Goal: Information Seeking & Learning: Learn about a topic

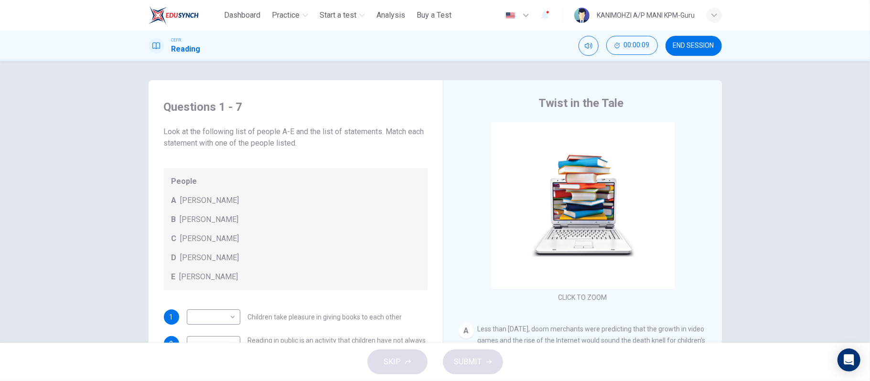
drag, startPoint x: 836, startPoint y: 19, endPoint x: 679, endPoint y: 97, distance: 175.7
click at [476, 35] on div "CEFR Reading 00:00:09 END SESSION" at bounding box center [435, 46] width 870 height 31
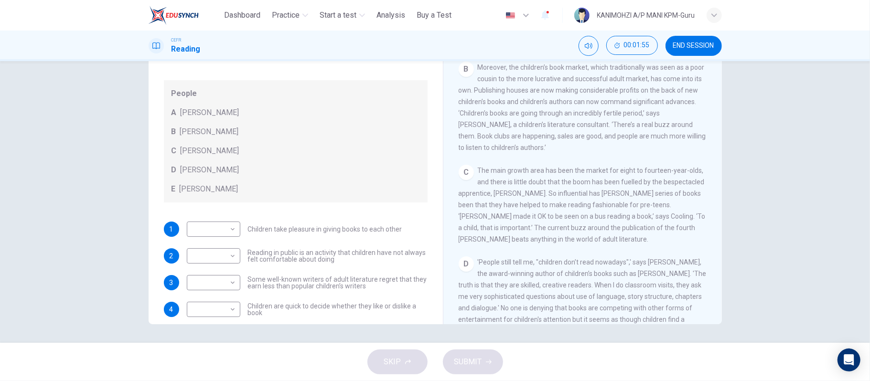
scroll to position [245, 0]
click at [581, 49] on button "Mute" at bounding box center [589, 46] width 20 height 20
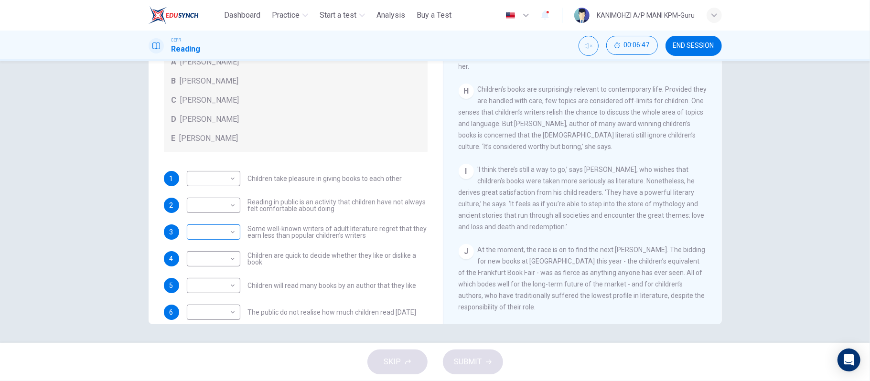
scroll to position [29, 0]
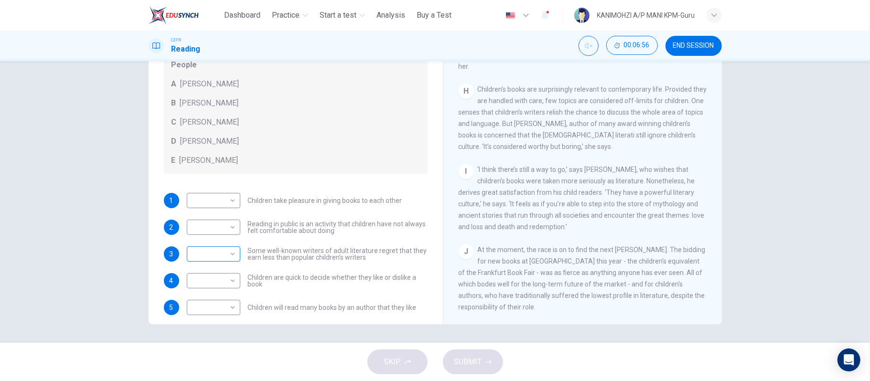
click at [217, 254] on body "This site uses cookies, as explained in our Privacy Policy . If you agree to th…" at bounding box center [435, 190] width 870 height 381
click at [207, 285] on li "B" at bounding box center [211, 284] width 54 height 15
type input "*"
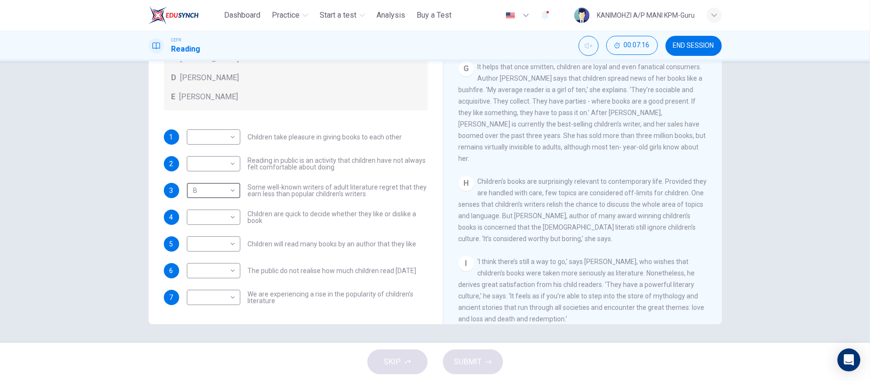
scroll to position [685, 0]
click at [216, 137] on body "This site uses cookies, as explained in our Privacy Policy . If you agree to th…" at bounding box center [435, 190] width 870 height 381
click at [195, 195] on li "D" at bounding box center [211, 198] width 54 height 15
type input "*"
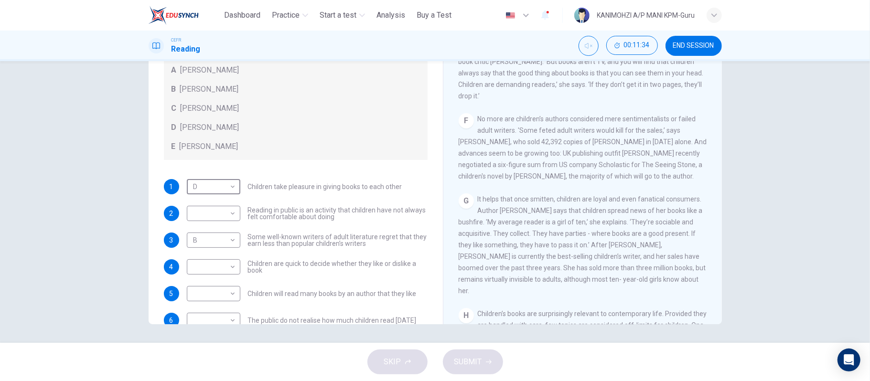
scroll to position [92, 0]
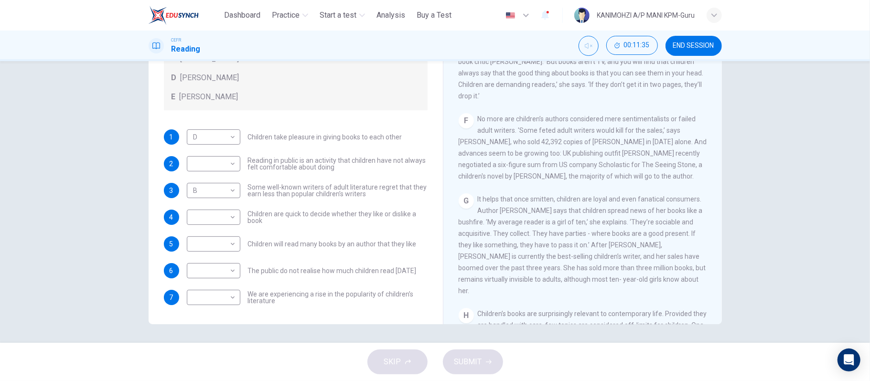
click at [385, 314] on div "Questions 1 - 7 Look at the following list of people A-E and the list of statem…" at bounding box center [295, 163] width 279 height 323
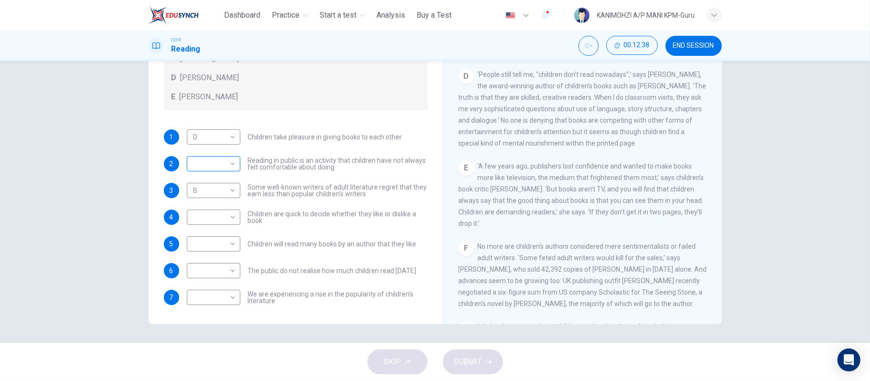
scroll to position [29, 0]
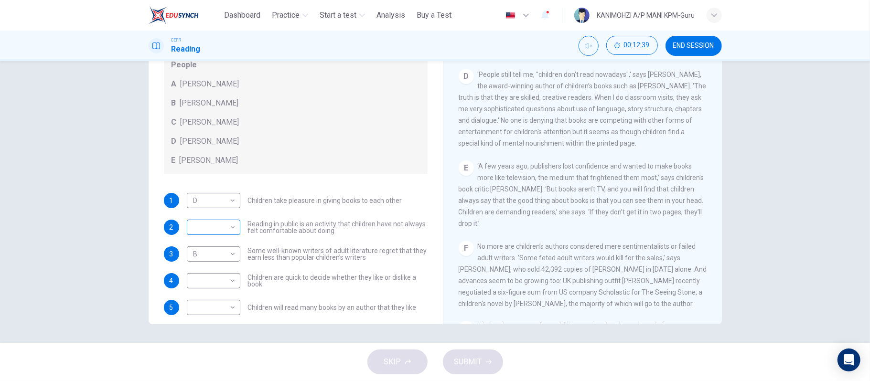
click at [211, 228] on body "This site uses cookies, as explained in our Privacy Policy . If you agree to th…" at bounding box center [435, 190] width 870 height 381
click at [202, 260] on li "B" at bounding box center [211, 257] width 54 height 15
type input "*"
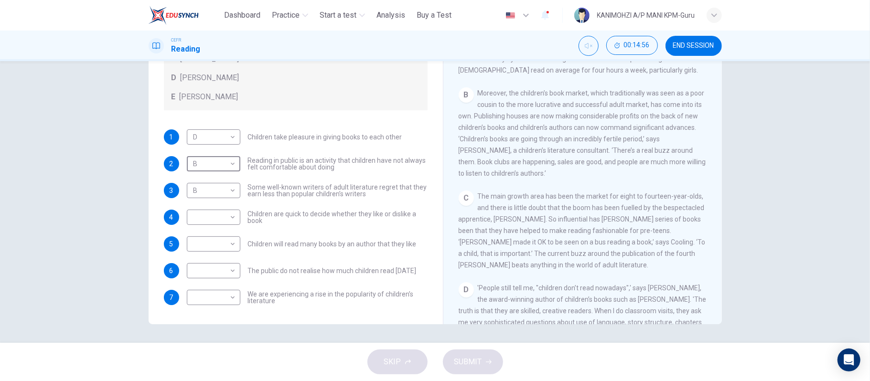
scroll to position [239, 0]
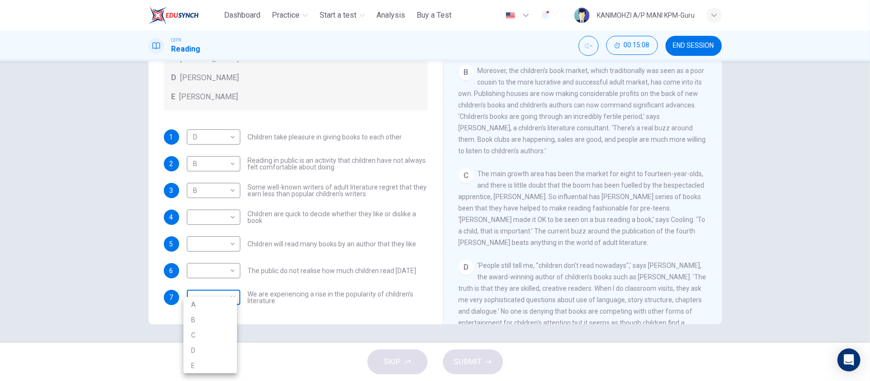
click at [184, 296] on body "This site uses cookies, as explained in our Privacy Policy . If you agree to th…" at bounding box center [435, 190] width 870 height 381
click at [815, 158] on div at bounding box center [435, 190] width 870 height 381
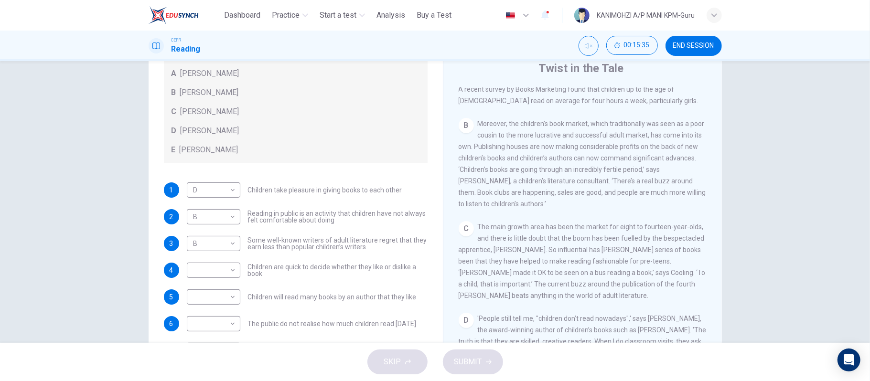
scroll to position [51, 0]
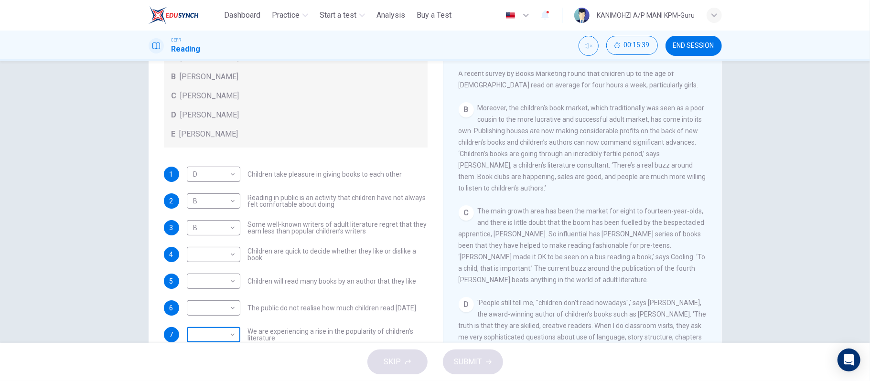
click at [207, 335] on body "This site uses cookies, as explained in our Privacy Policy . If you agree to th…" at bounding box center [435, 190] width 870 height 381
click at [205, 306] on li "A" at bounding box center [211, 304] width 54 height 15
type input "*"
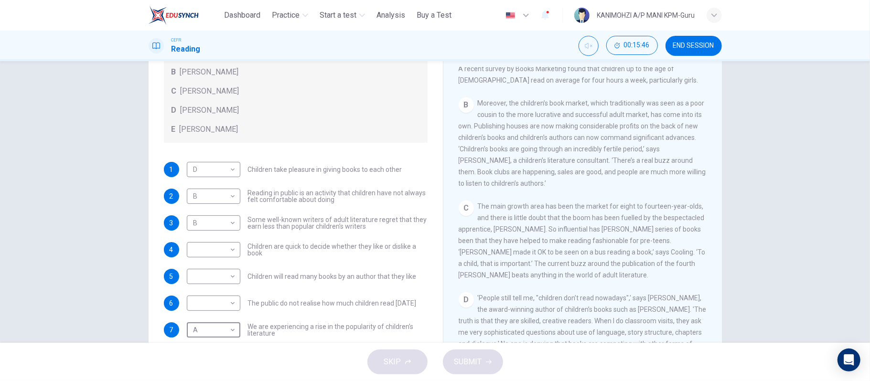
scroll to position [303, 0]
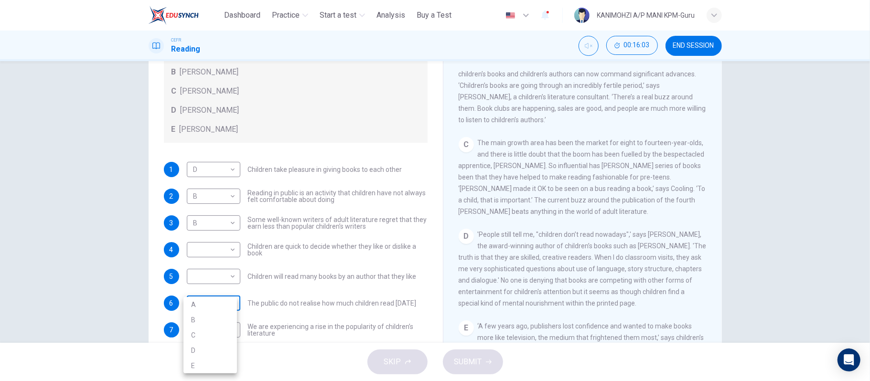
click at [195, 303] on body "This site uses cookies, as explained in our Privacy Policy . If you agree to th…" at bounding box center [435, 190] width 870 height 381
click at [197, 323] on li "B" at bounding box center [211, 320] width 54 height 15
type input "*"
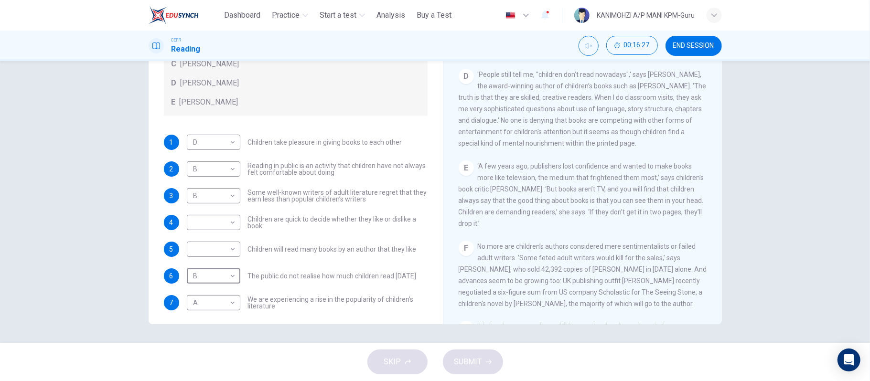
scroll to position [92, 0]
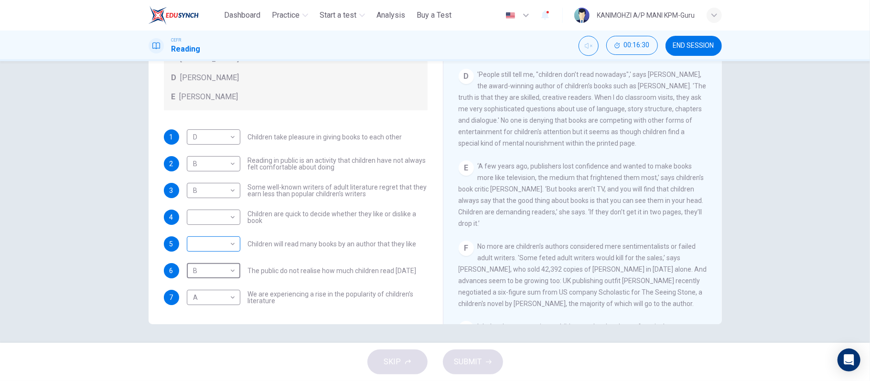
click at [205, 245] on body "This site uses cookies, as explained in our Privacy Policy . If you agree to th…" at bounding box center [435, 190] width 870 height 381
click at [197, 291] on li "C" at bounding box center [211, 289] width 54 height 15
type input "*"
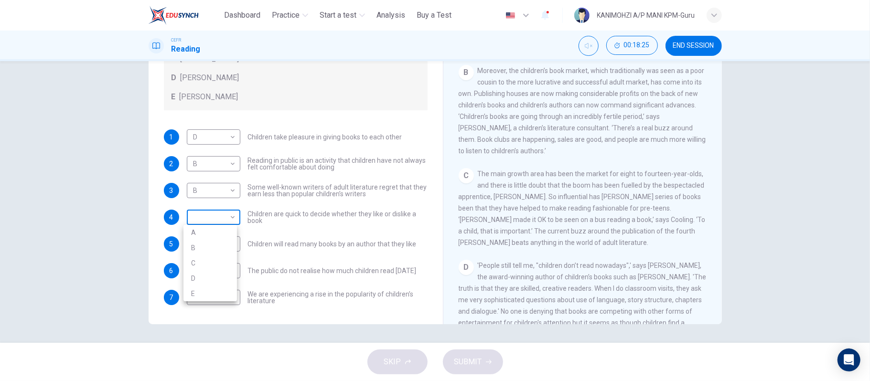
click at [200, 216] on body "This site uses cookies, as explained in our Privacy Policy . If you agree to th…" at bounding box center [435, 190] width 870 height 381
click at [197, 259] on li "C" at bounding box center [211, 263] width 54 height 15
type input "*"
click at [480, 361] on span "SUBMIT" at bounding box center [468, 362] width 28 height 13
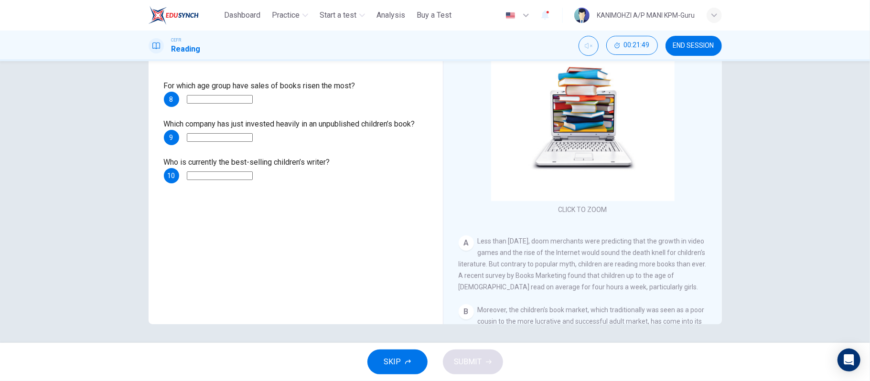
scroll to position [64, 0]
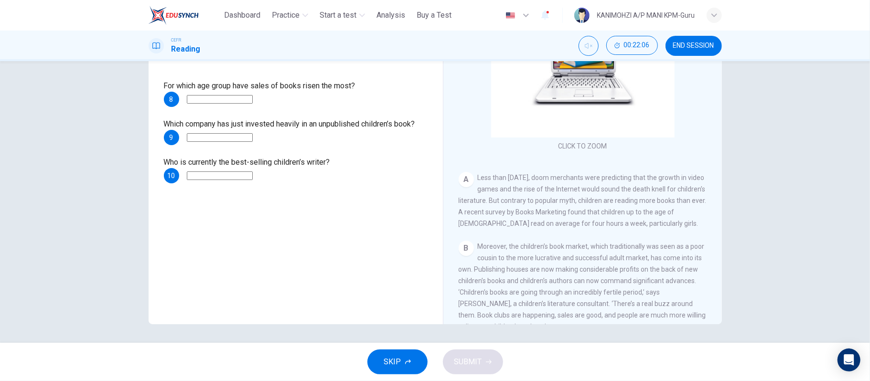
click at [238, 98] on input at bounding box center [220, 99] width 66 height 9
type input "*"
type input "**"
click at [243, 140] on input at bounding box center [220, 137] width 66 height 9
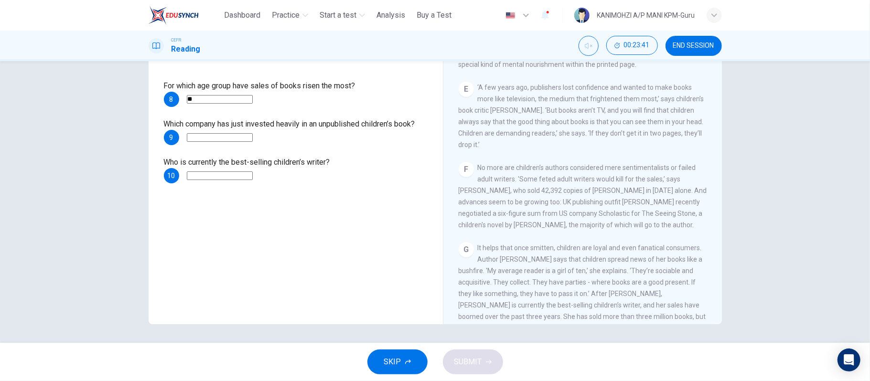
scroll to position [573, 0]
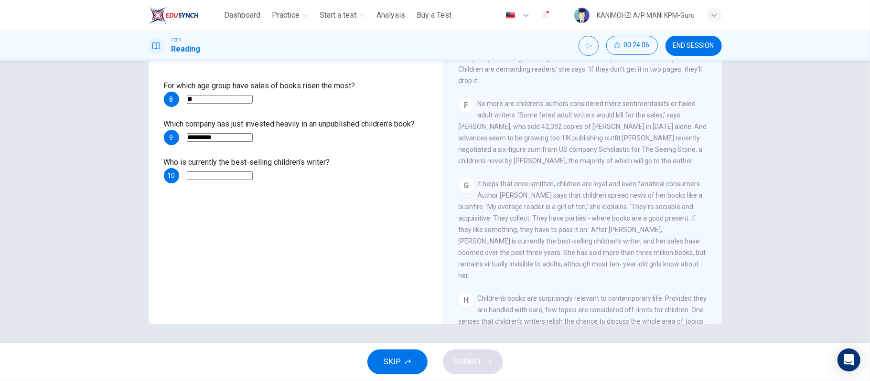
type input "**********"
click at [210, 173] on input at bounding box center [220, 176] width 66 height 9
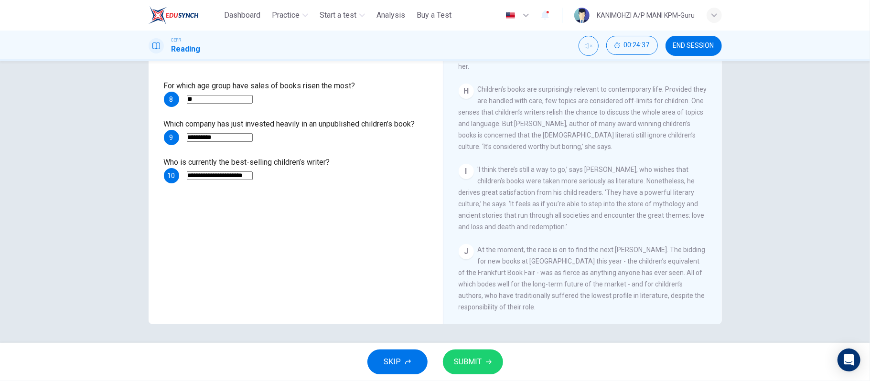
scroll to position [813, 0]
type input "**********"
click at [488, 362] on icon "button" at bounding box center [489, 362] width 6 height 4
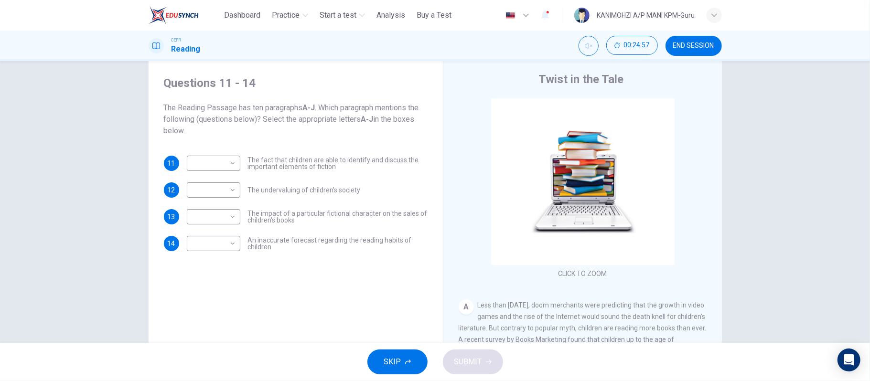
scroll to position [88, 0]
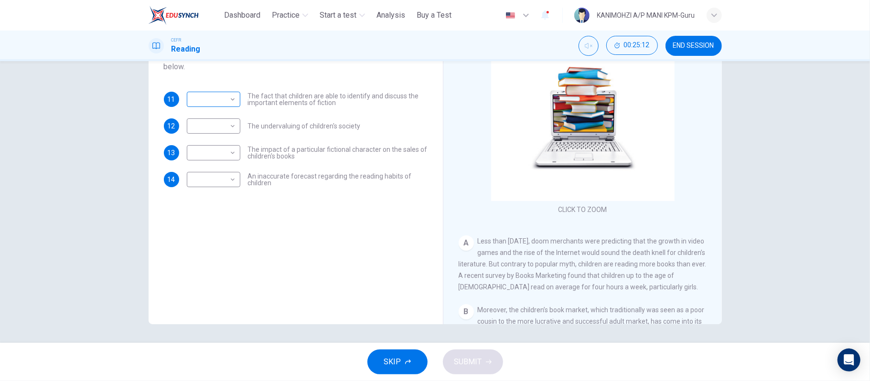
click at [214, 102] on body "This site uses cookies, as explained in our Privacy Policy . If you agree to th…" at bounding box center [435, 190] width 870 height 381
click at [292, 268] on div at bounding box center [435, 190] width 870 height 381
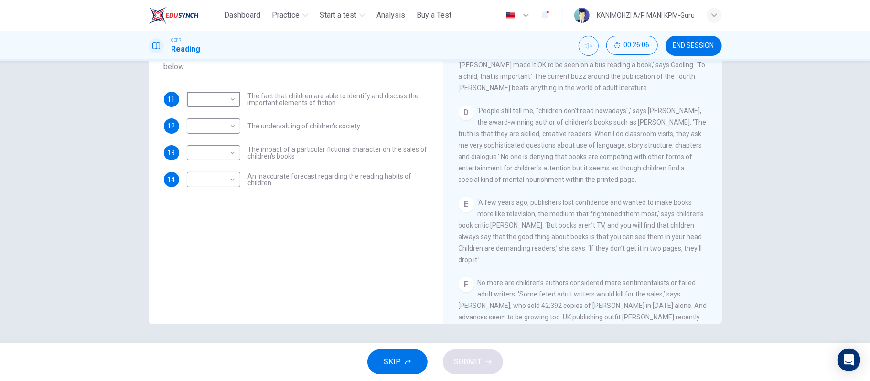
scroll to position [446, 0]
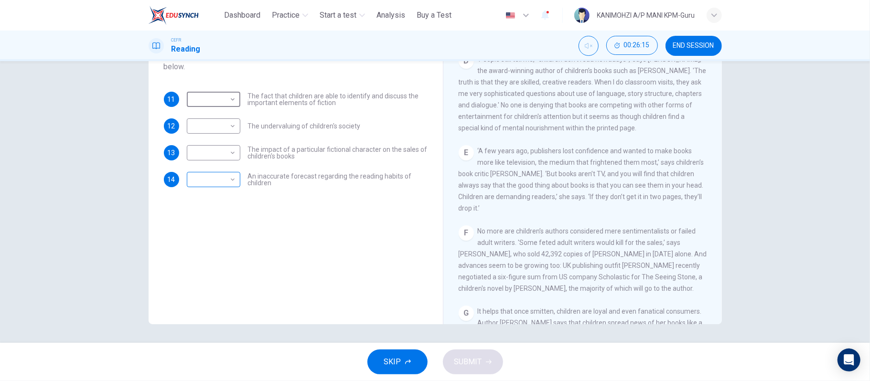
click at [191, 178] on body "This site uses cookies, as explained in our Privacy Policy . If you agree to th…" at bounding box center [435, 190] width 870 height 381
click at [199, 254] on li "E" at bounding box center [211, 256] width 54 height 15
type input "*"
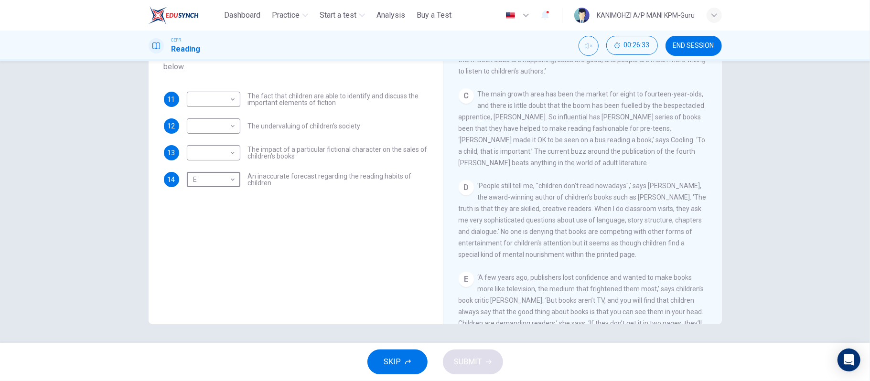
scroll to position [318, 0]
click at [207, 151] on body "This site uses cookies, as explained in our Privacy Policy . If you agree to th…" at bounding box center [435, 190] width 870 height 381
click at [197, 197] on li "C" at bounding box center [211, 198] width 54 height 15
type input "*"
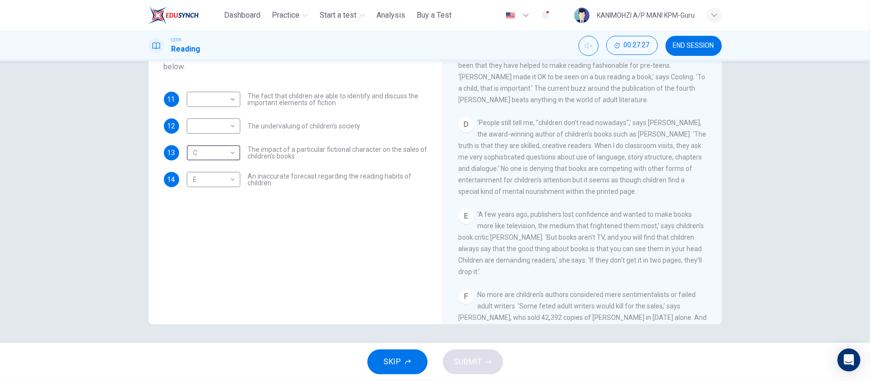
scroll to position [446, 0]
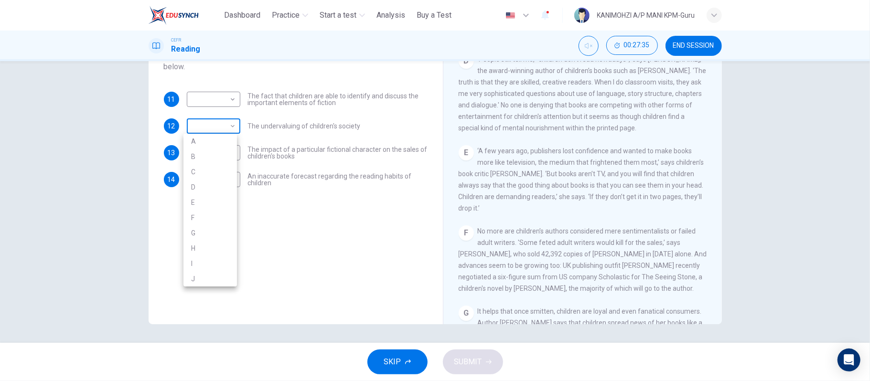
click at [203, 130] on body "This site uses cookies, as explained in our Privacy Policy . If you agree to th…" at bounding box center [435, 190] width 870 height 381
click at [197, 219] on li "F" at bounding box center [211, 217] width 54 height 15
type input "*"
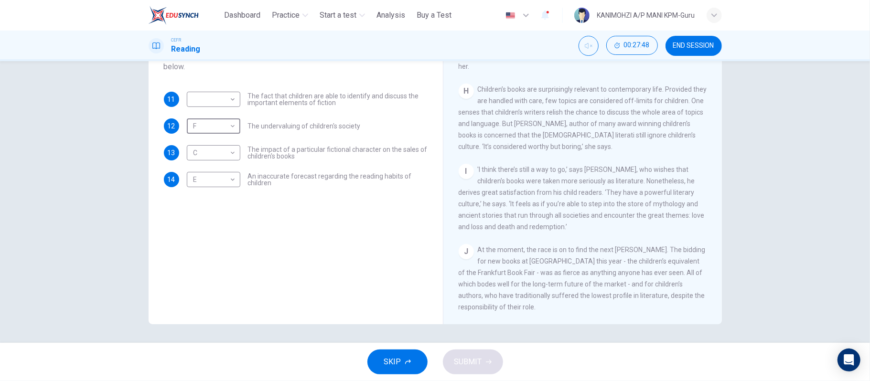
scroll to position [813, 0]
click at [212, 102] on body "This site uses cookies, as explained in our Privacy Policy . If you agree to th…" at bounding box center [435, 190] width 870 height 381
click at [210, 252] on li "J" at bounding box center [211, 252] width 54 height 15
type input "*"
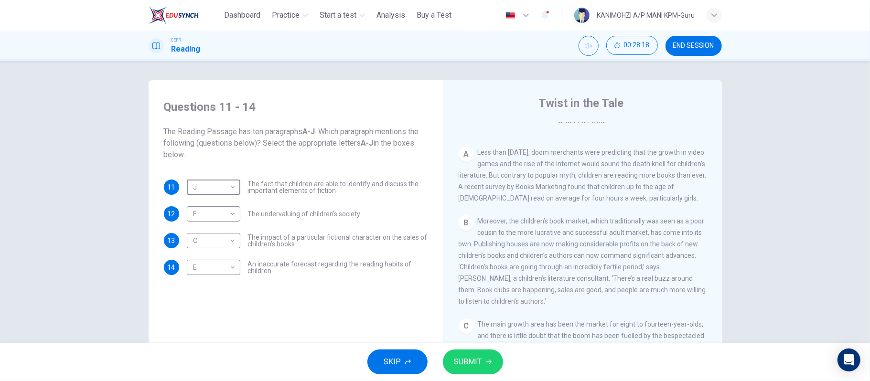
scroll to position [205, 0]
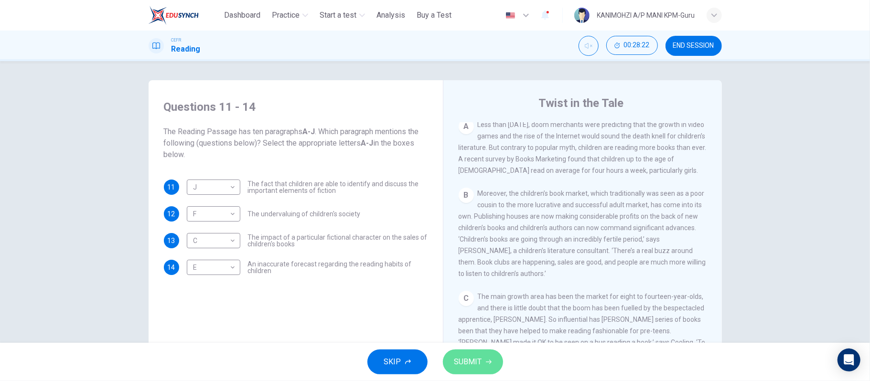
click at [475, 357] on span "SUBMIT" at bounding box center [468, 362] width 28 height 13
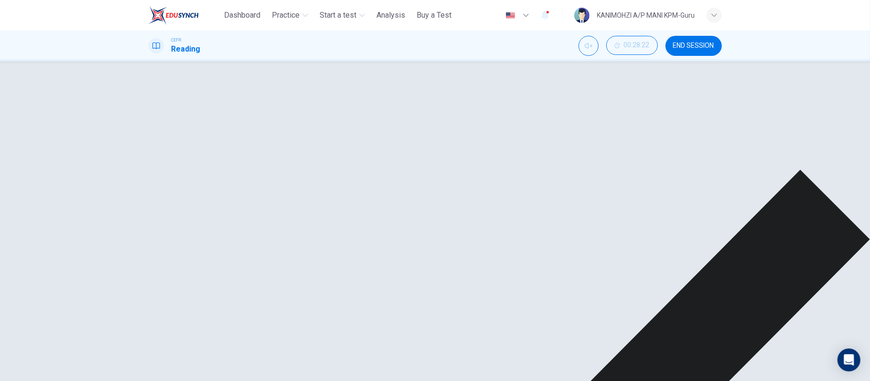
scroll to position [714, 0]
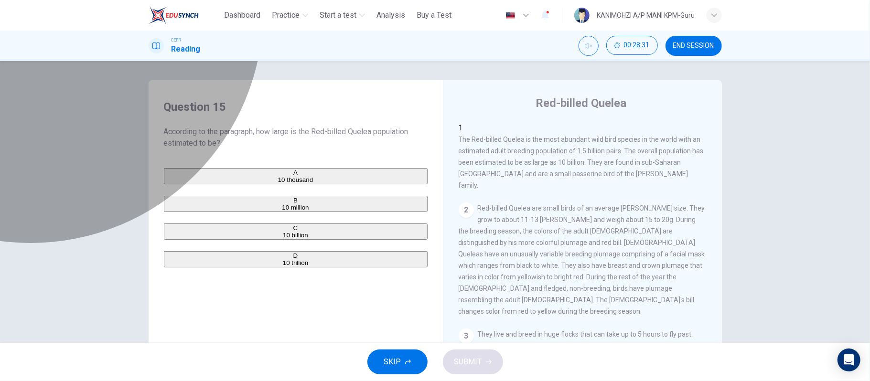
click at [283, 239] on span "10 billion" at bounding box center [295, 235] width 25 height 7
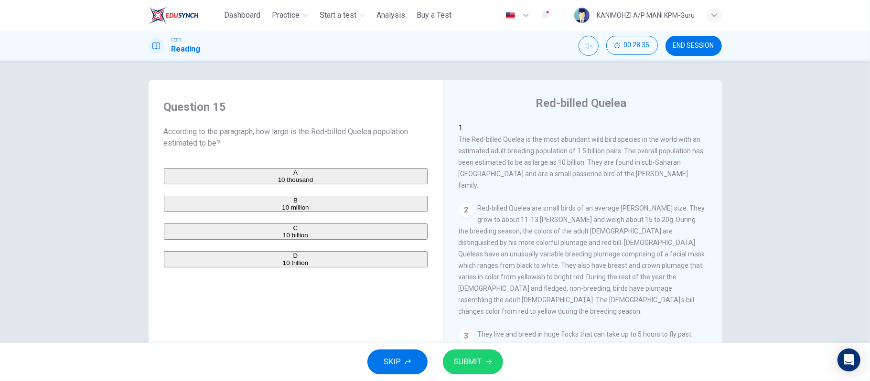
click at [461, 357] on span "SUBMIT" at bounding box center [468, 362] width 28 height 13
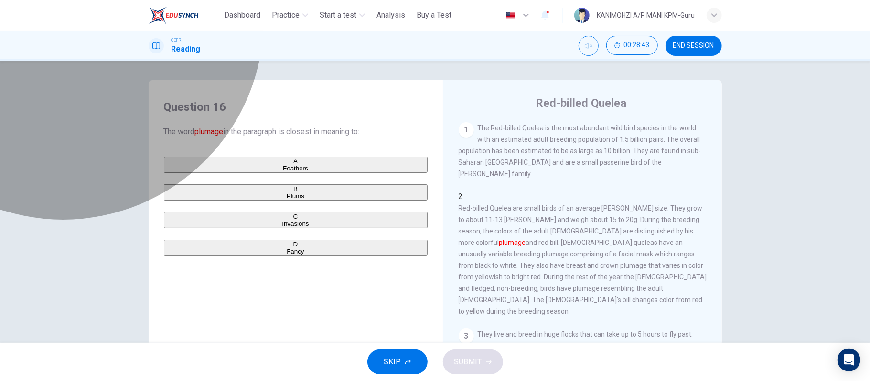
click at [224, 173] on button "A Feathers" at bounding box center [296, 165] width 264 height 16
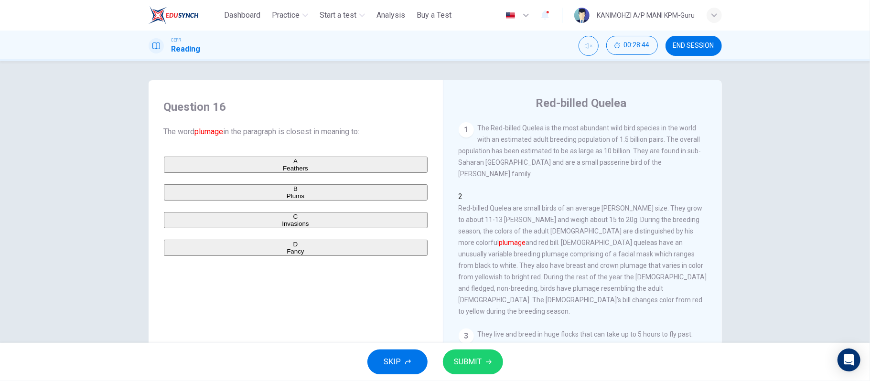
click at [476, 355] on button "SUBMIT" at bounding box center [473, 362] width 60 height 25
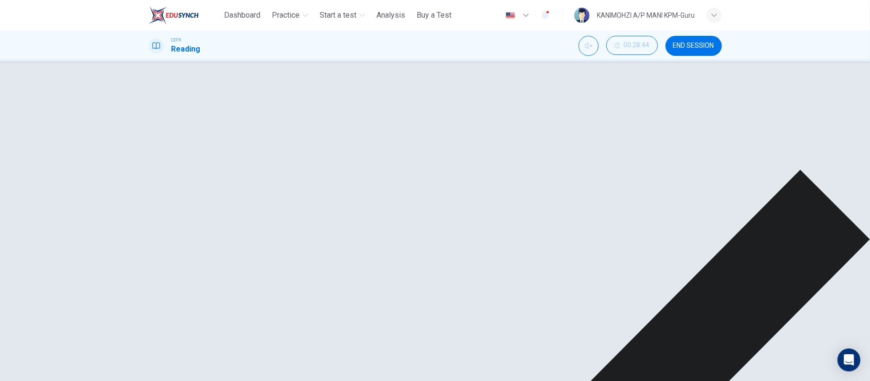
click at [310, 241] on div "A Feathers B Plums C Invasions D Fancy" at bounding box center [296, 206] width 264 height 99
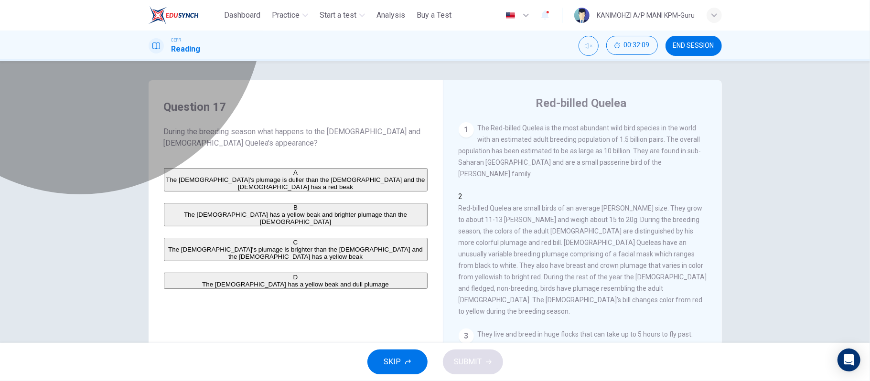
click at [241, 259] on span "The male's plumage is brighter than the female and the female has a yellow beak" at bounding box center [295, 253] width 255 height 14
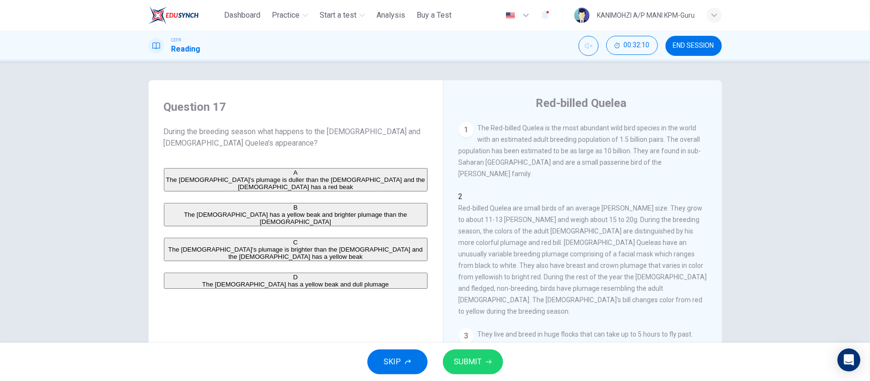
click at [473, 364] on span "SUBMIT" at bounding box center [468, 362] width 28 height 13
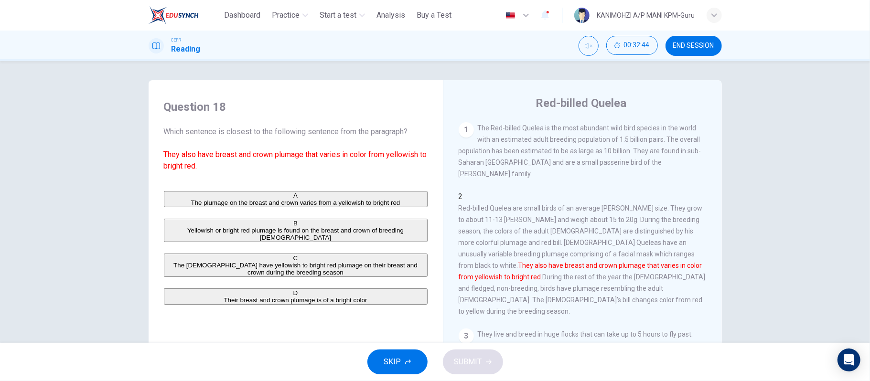
click at [263, 276] on span "The males have yellowish to bright red plumage on their breast and crown during…" at bounding box center [295, 269] width 244 height 14
click at [461, 370] on button "SUBMIT" at bounding box center [473, 362] width 60 height 25
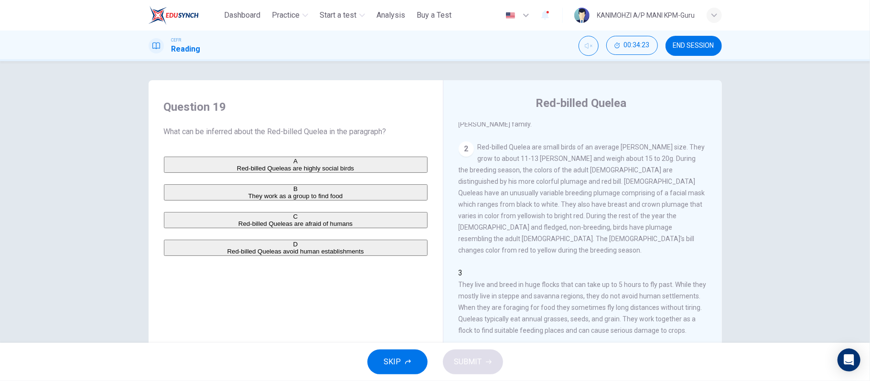
scroll to position [155, 0]
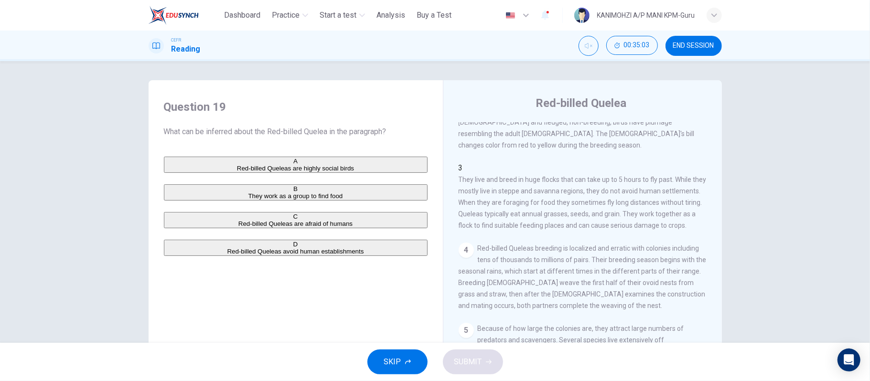
click at [249, 200] on span "They work as a group to find food" at bounding box center [296, 196] width 95 height 7
click at [478, 368] on span "SUBMIT" at bounding box center [468, 362] width 28 height 13
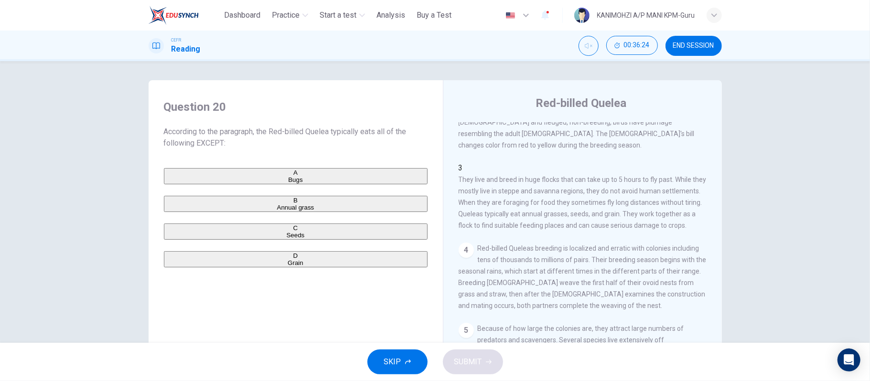
click at [288, 182] on span "Bugs" at bounding box center [295, 179] width 14 height 7
click at [471, 359] on span "SUBMIT" at bounding box center [468, 362] width 28 height 13
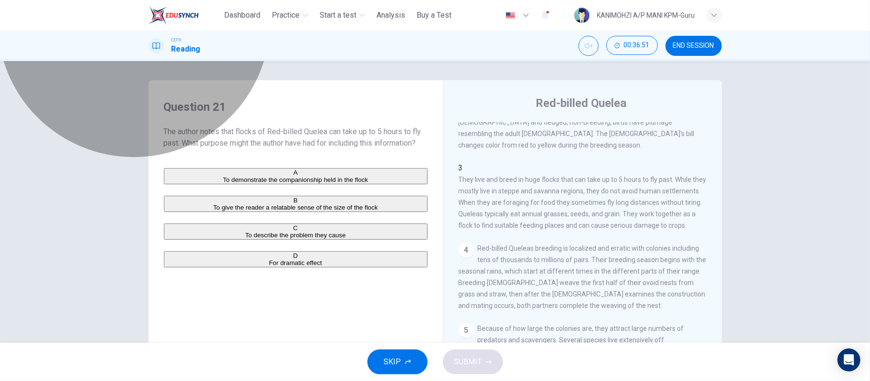
click at [295, 184] on button "A To demonstrate the companionship held in the flock" at bounding box center [296, 176] width 264 height 16
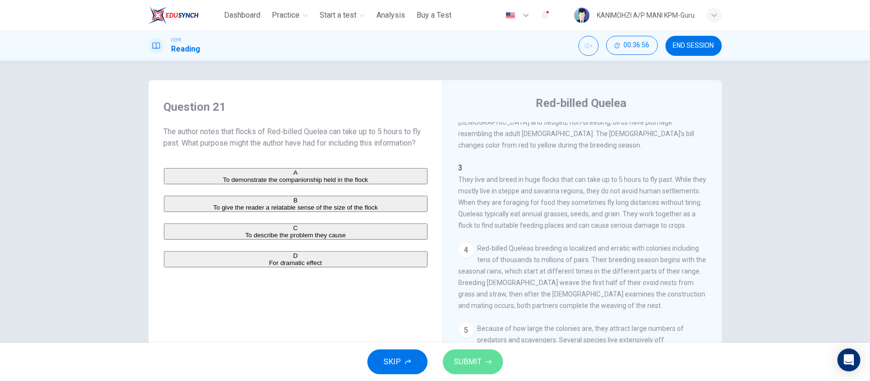
click at [479, 368] on span "SUBMIT" at bounding box center [468, 362] width 28 height 13
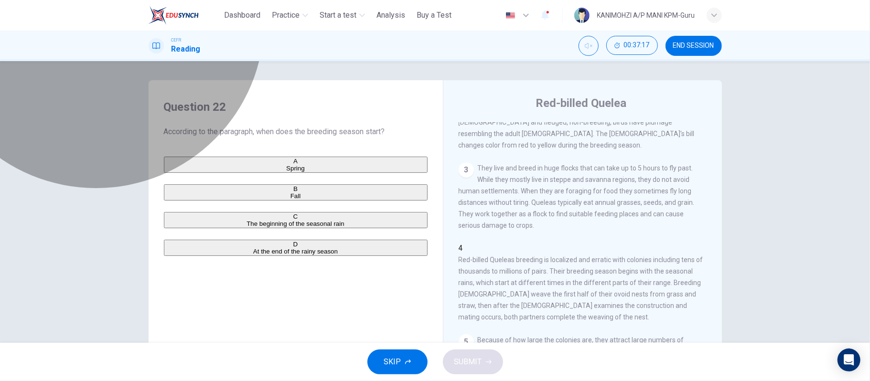
click at [257, 228] on button "C The beginning of the seasonal rain" at bounding box center [296, 220] width 264 height 16
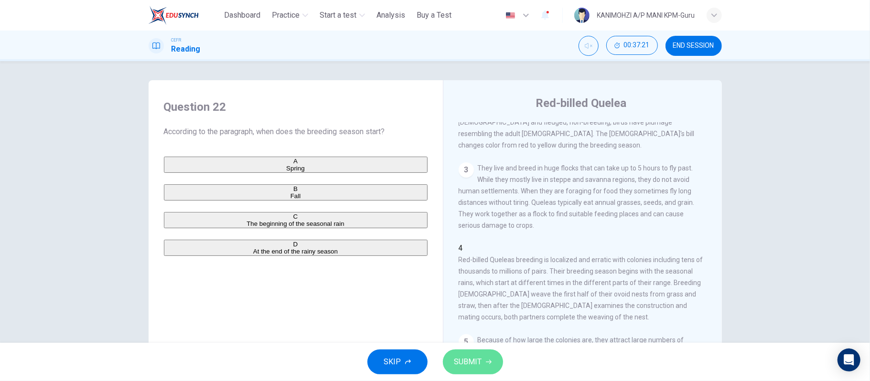
click at [470, 364] on span "SUBMIT" at bounding box center [468, 362] width 28 height 13
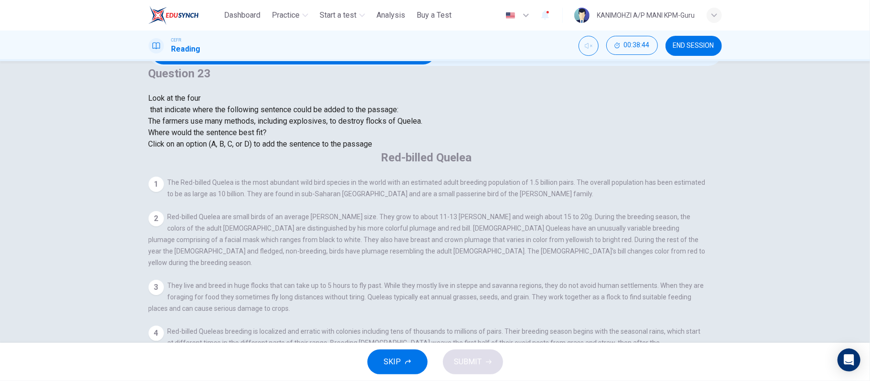
scroll to position [64, 0]
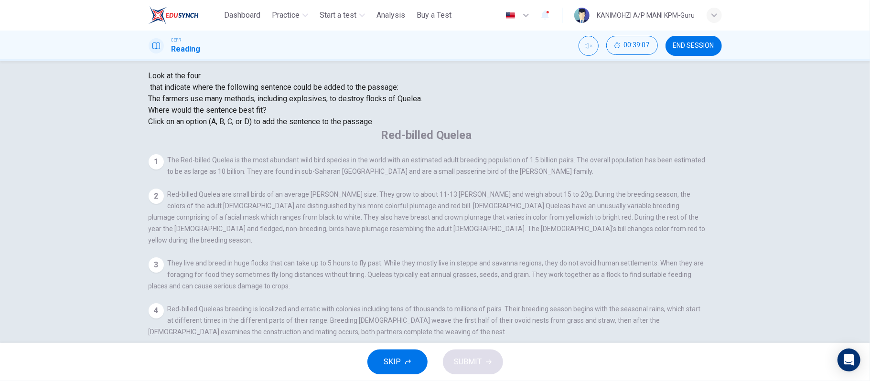
click at [548, 375] on input at bounding box center [515, 379] width 66 height 9
click at [472, 360] on span "SUBMIT" at bounding box center [468, 362] width 28 height 13
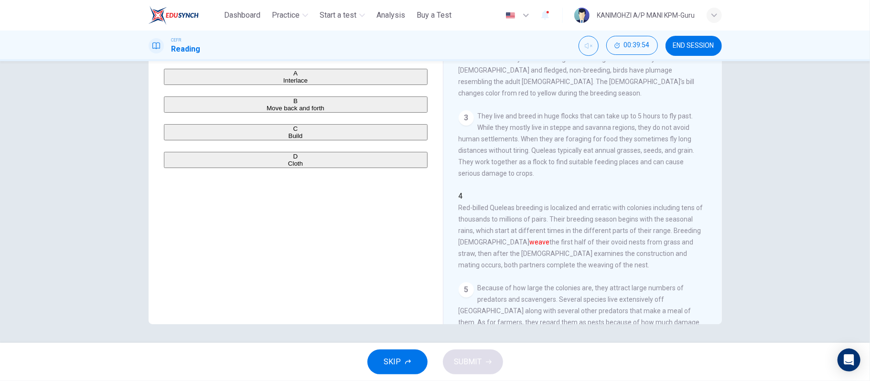
scroll to position [127, 0]
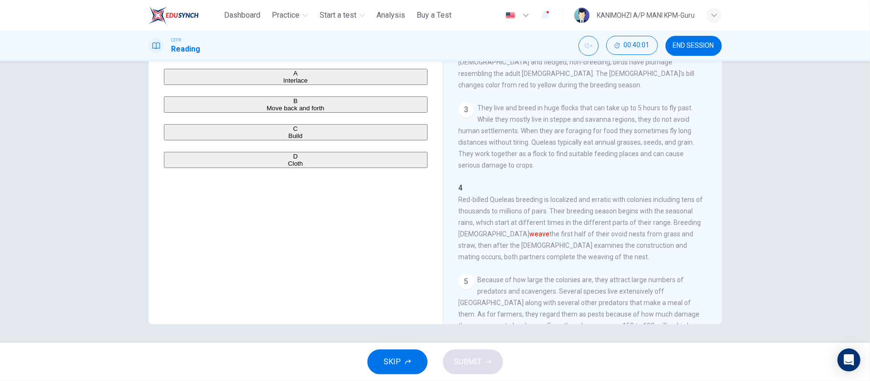
click at [249, 129] on div "A Interlace B Move back and forth C Build D Cloth" at bounding box center [296, 118] width 264 height 99
click at [249, 113] on button "B Move back and forth" at bounding box center [296, 105] width 264 height 16
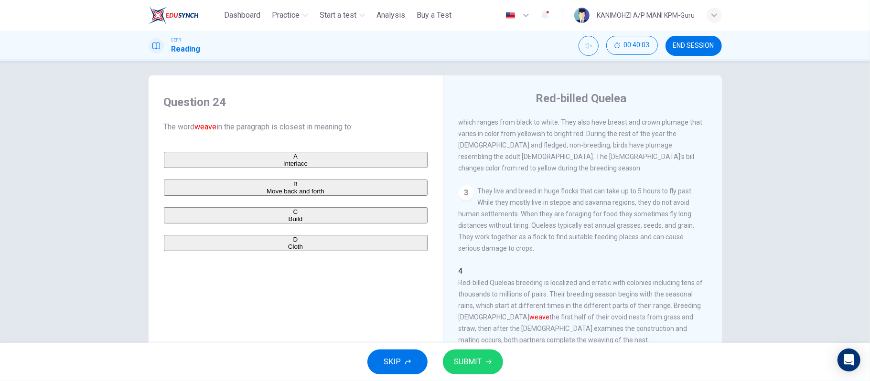
scroll to position [0, 0]
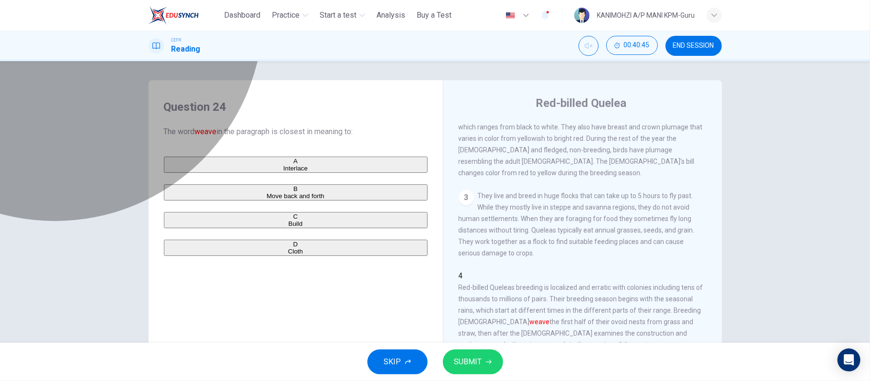
click at [216, 170] on button "A Interlace" at bounding box center [296, 165] width 264 height 16
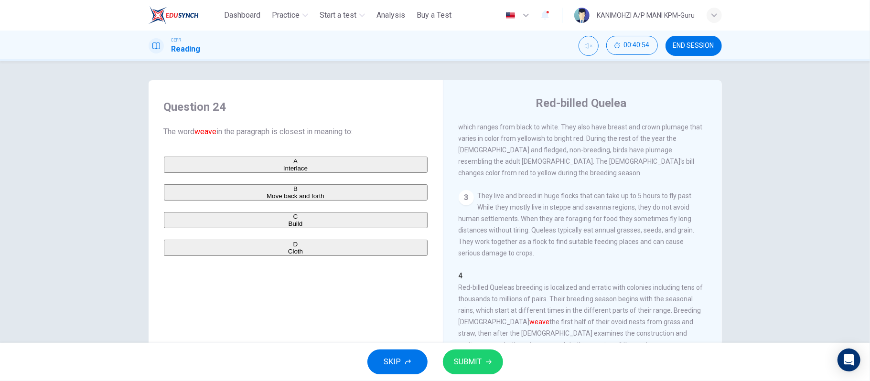
click at [464, 355] on button "SUBMIT" at bounding box center [473, 362] width 60 height 25
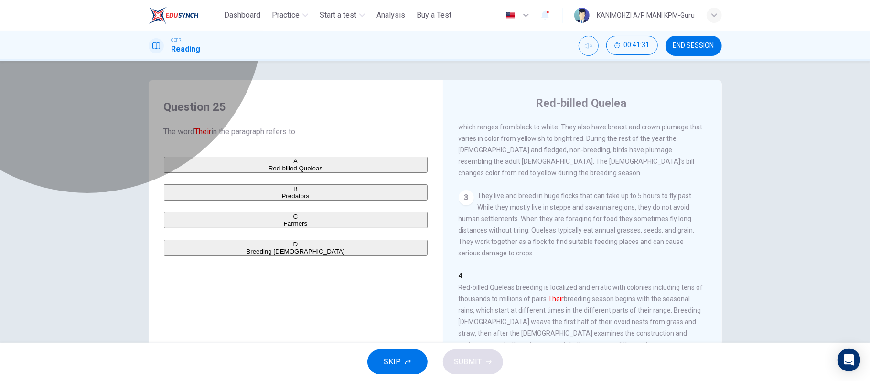
click at [249, 173] on button "A Red-billed Queleas" at bounding box center [296, 165] width 264 height 16
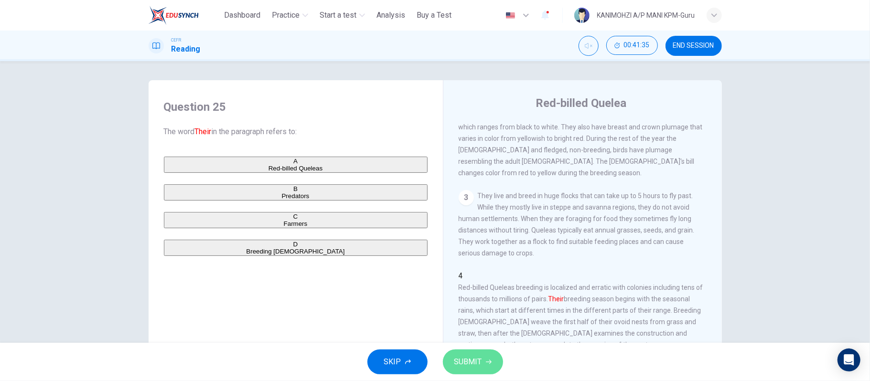
click at [464, 359] on span "SUBMIT" at bounding box center [468, 362] width 28 height 13
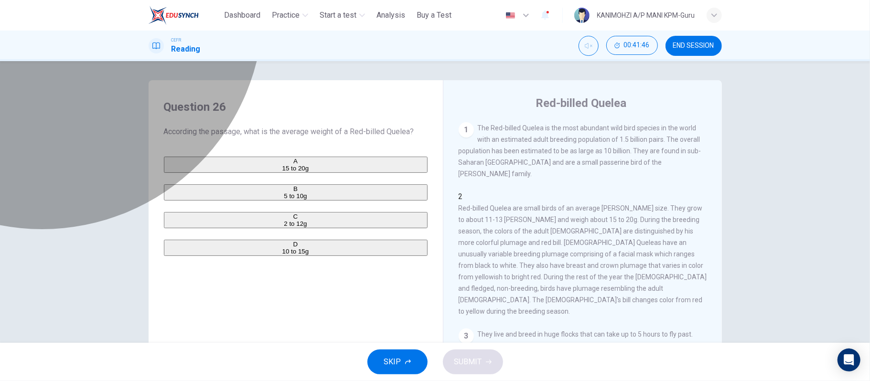
click at [282, 165] on span "15 to 20g" at bounding box center [295, 168] width 27 height 7
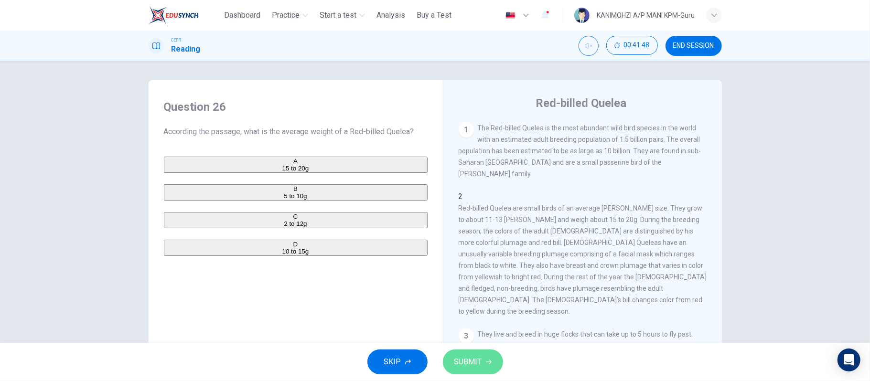
click at [467, 356] on span "SUBMIT" at bounding box center [468, 362] width 28 height 13
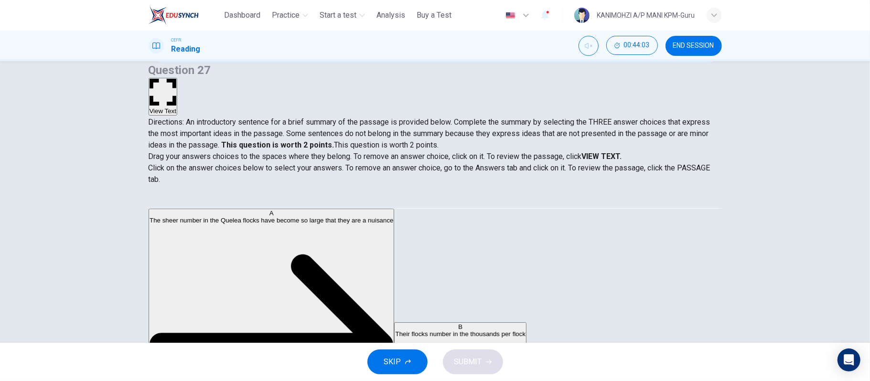
scroll to position [67, 0]
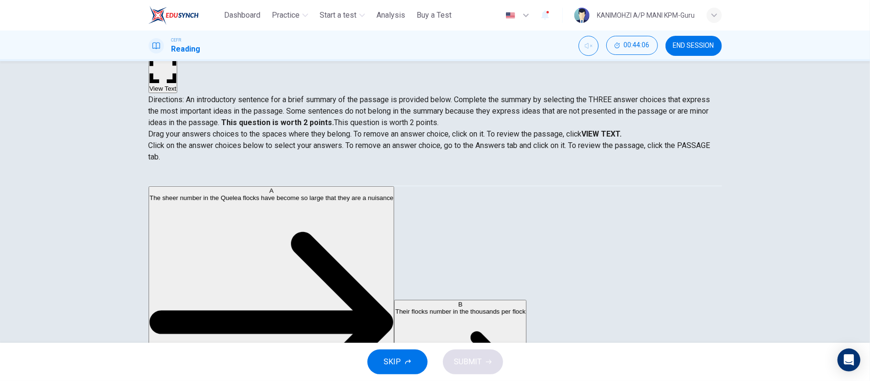
drag, startPoint x: 310, startPoint y: 258, endPoint x: 310, endPoint y: 266, distance: 8.1
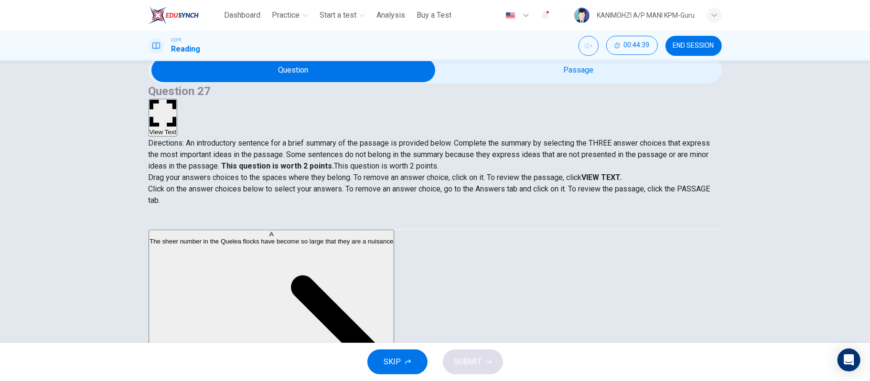
scroll to position [3, 0]
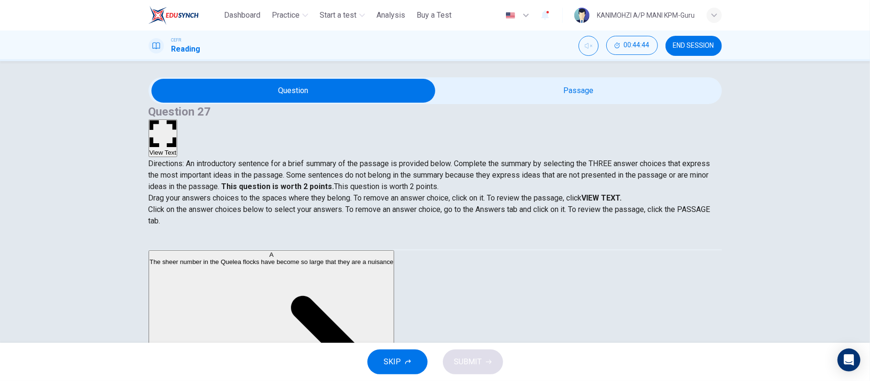
click at [178, 119] on button "View Text" at bounding box center [163, 138] width 29 height 38
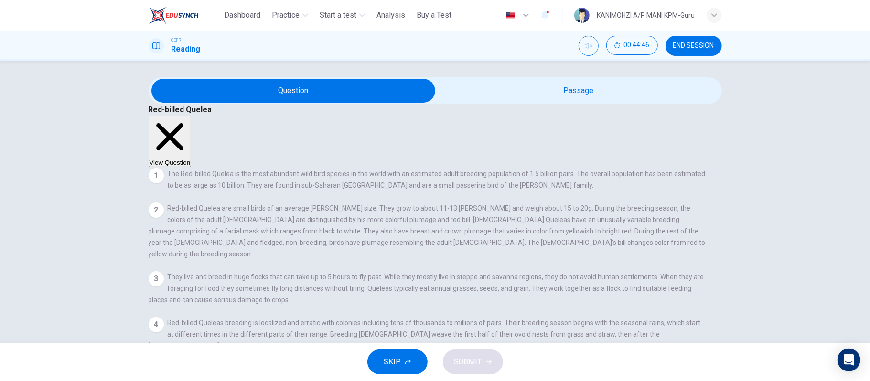
click at [192, 116] on button "View Question" at bounding box center [170, 142] width 43 height 52
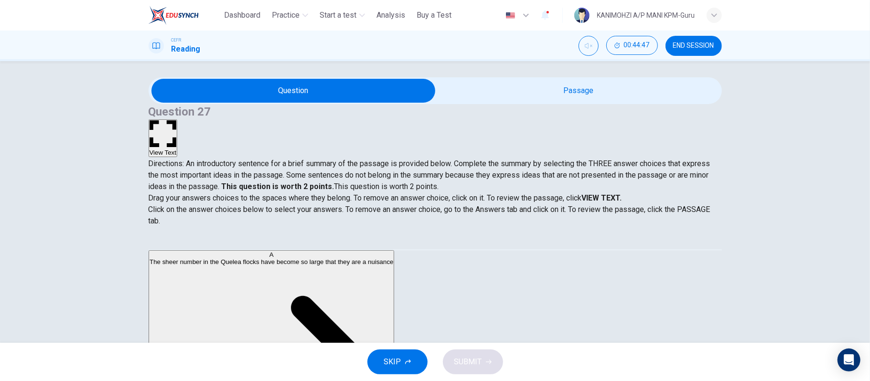
click at [178, 119] on button "View Text" at bounding box center [163, 138] width 29 height 38
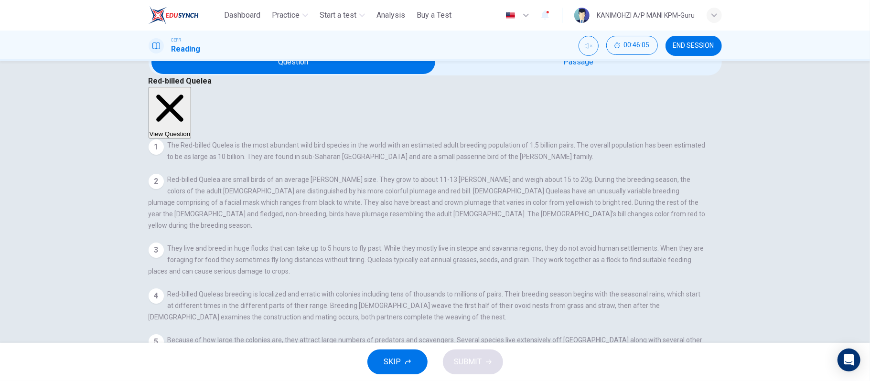
scroll to position [0, 0]
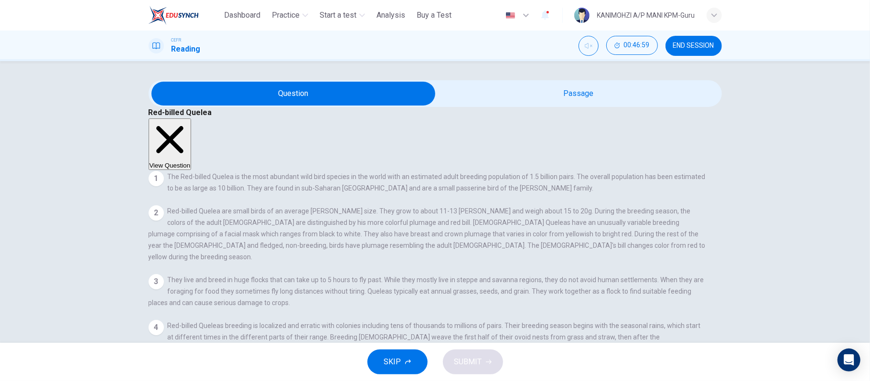
click at [192, 119] on button "View Question" at bounding box center [170, 145] width 43 height 52
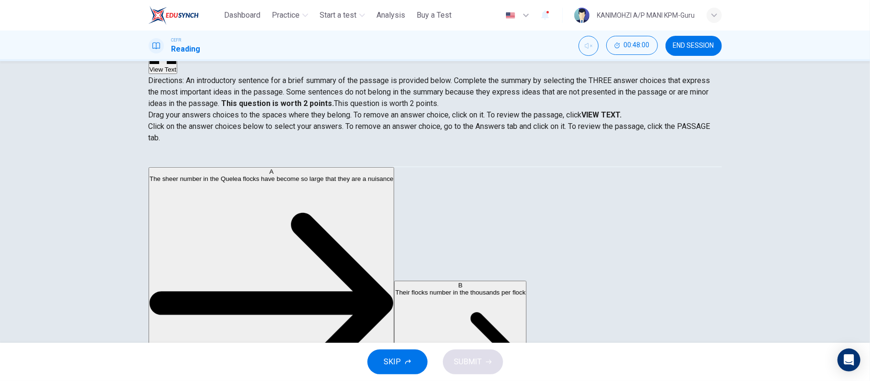
scroll to position [22, 0]
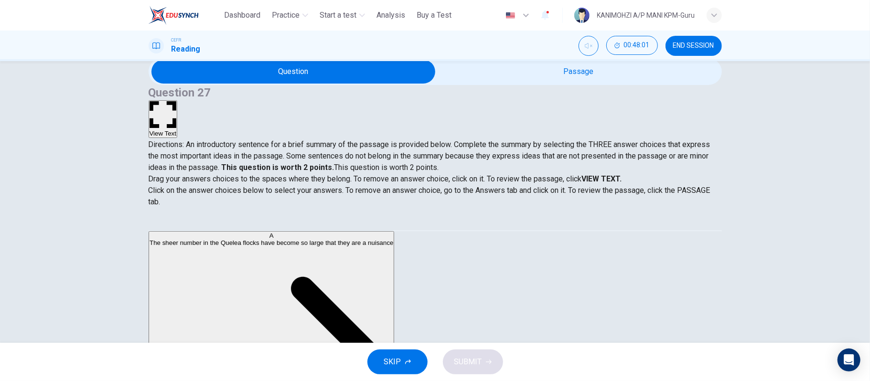
click at [178, 100] on button "View Text" at bounding box center [163, 119] width 29 height 38
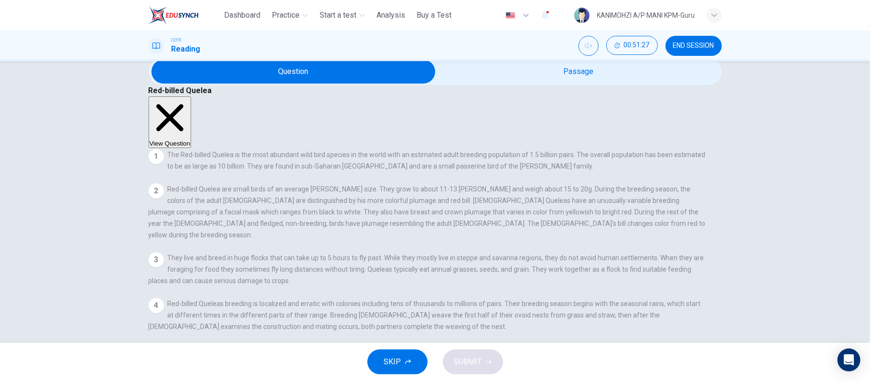
click at [192, 97] on button "View Question" at bounding box center [170, 123] width 43 height 52
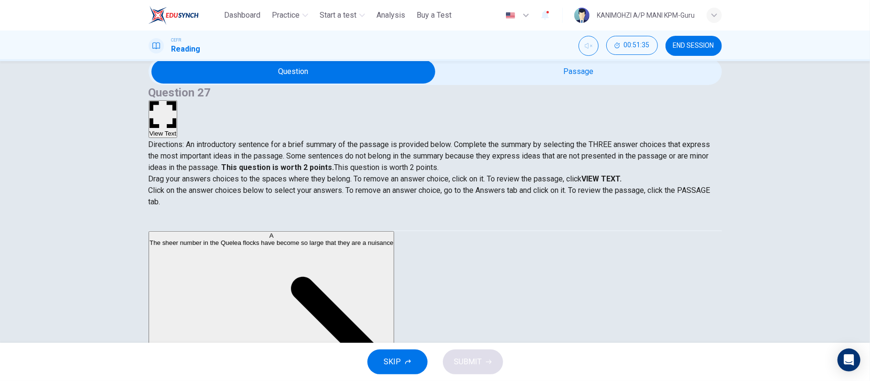
drag, startPoint x: 238, startPoint y: 306, endPoint x: 413, endPoint y: 260, distance: 180.7
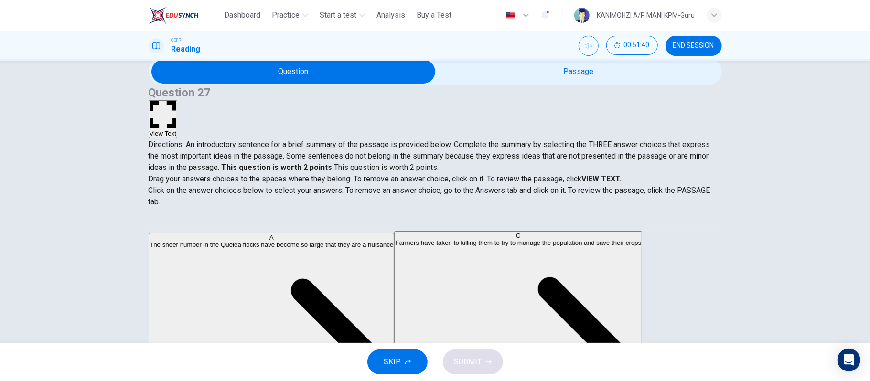
scroll to position [127, 0]
drag, startPoint x: 264, startPoint y: 252, endPoint x: 426, endPoint y: 273, distance: 163.8
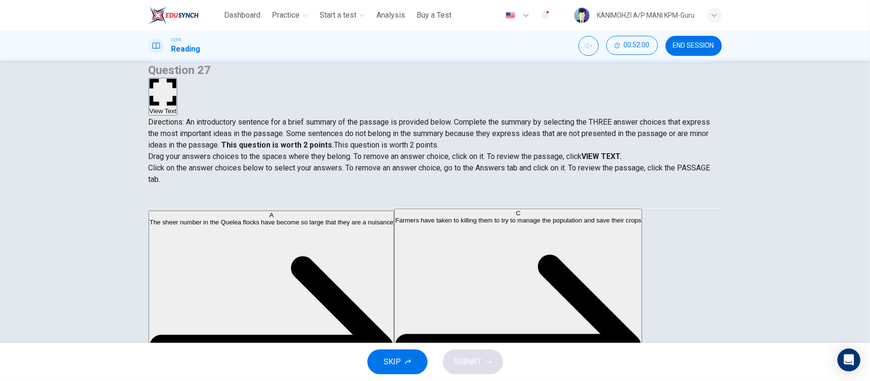
scroll to position [0, 0]
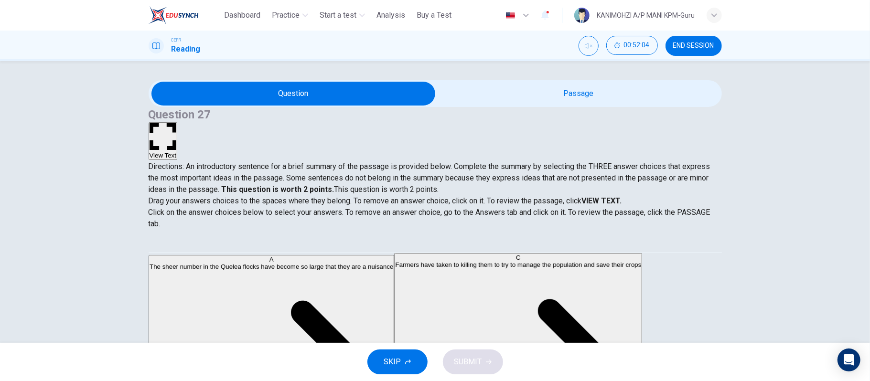
click at [178, 122] on button "View Text" at bounding box center [163, 141] width 29 height 38
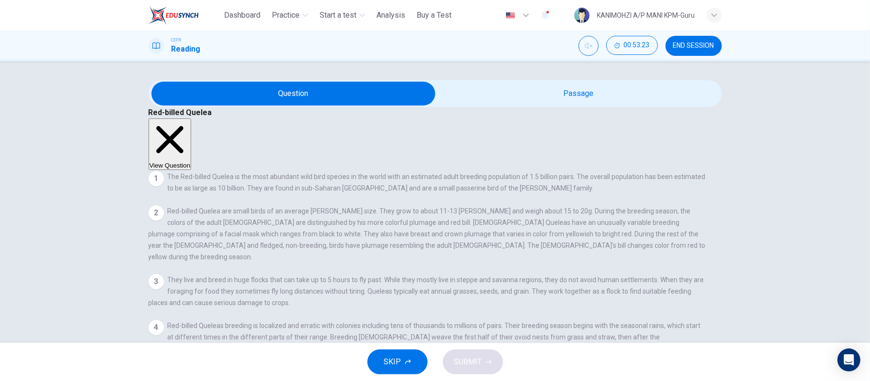
drag, startPoint x: 515, startPoint y: 10, endPoint x: 54, endPoint y: 92, distance: 468.0
click at [54, 92] on div "Red-billed Quelea View Question 1 The Red-billed Quelea is the most abundant wi…" at bounding box center [435, 202] width 870 height 282
drag, startPoint x: 176, startPoint y: 315, endPoint x: 15, endPoint y: 201, distance: 197.3
click at [176, 316] on div "View Question 1 The Red-billed Quelea is the most abundant wild bird species in…" at bounding box center [434, 256] width 571 height 275
click at [192, 119] on button "View Question" at bounding box center [170, 145] width 43 height 52
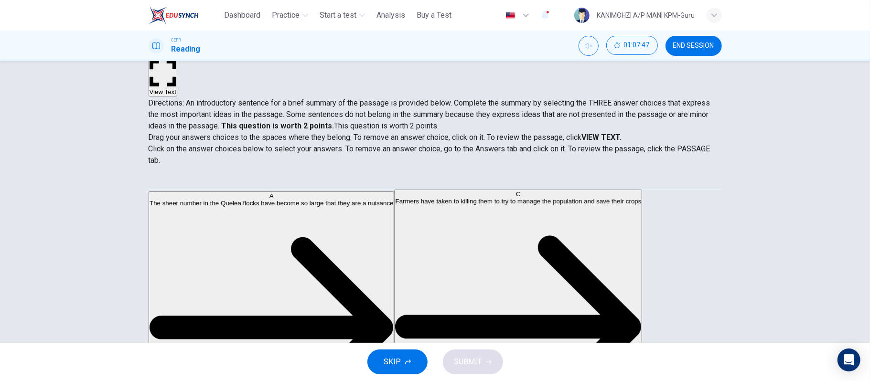
scroll to position [86, 0]
drag, startPoint x: 249, startPoint y: 301, endPoint x: 491, endPoint y: 281, distance: 243.1
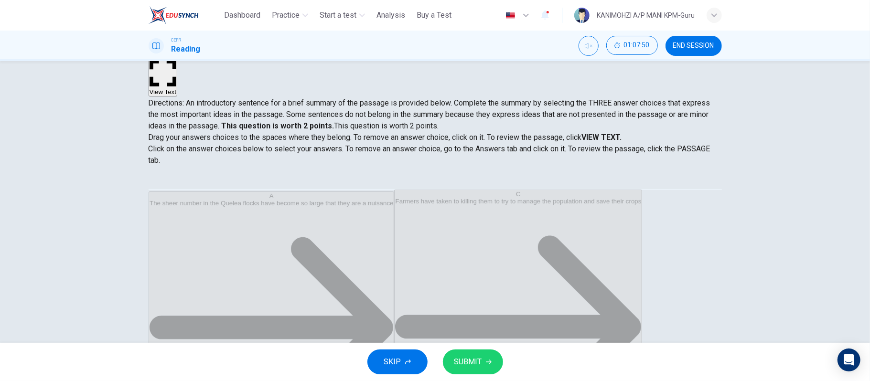
scroll to position [17, 0]
click at [476, 362] on span "SUBMIT" at bounding box center [468, 362] width 28 height 13
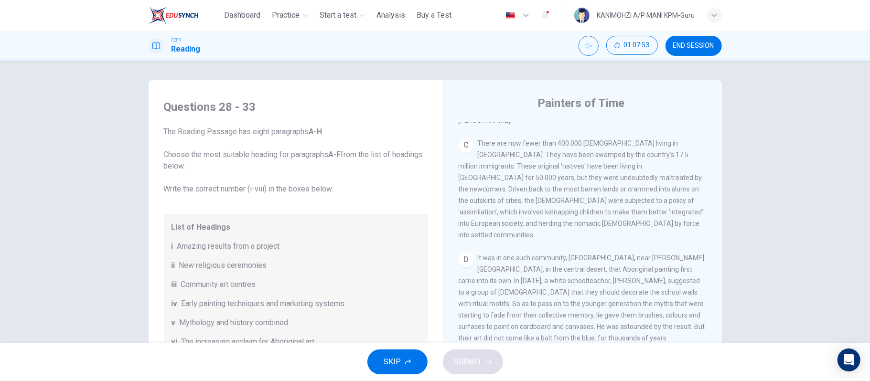
scroll to position [573, 0]
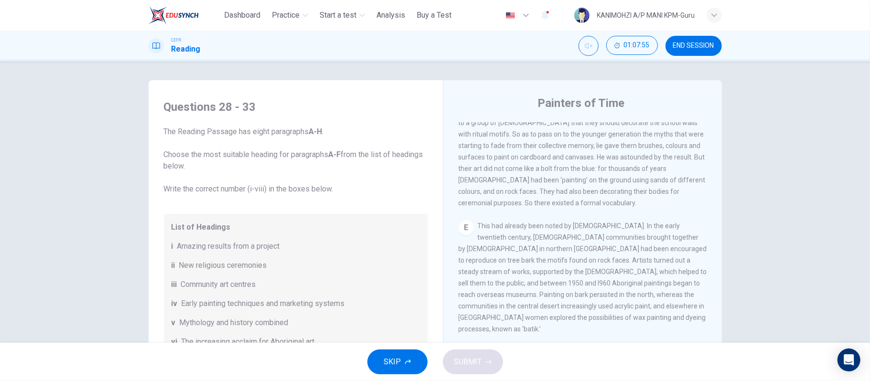
drag, startPoint x: 433, startPoint y: 262, endPoint x: 427, endPoint y: 297, distance: 34.8
click at [434, 317] on div "Questions 28 - 33 The Reading Passage has eight paragraphs A-H . Choose the mos…" at bounding box center [435, 246] width 573 height 332
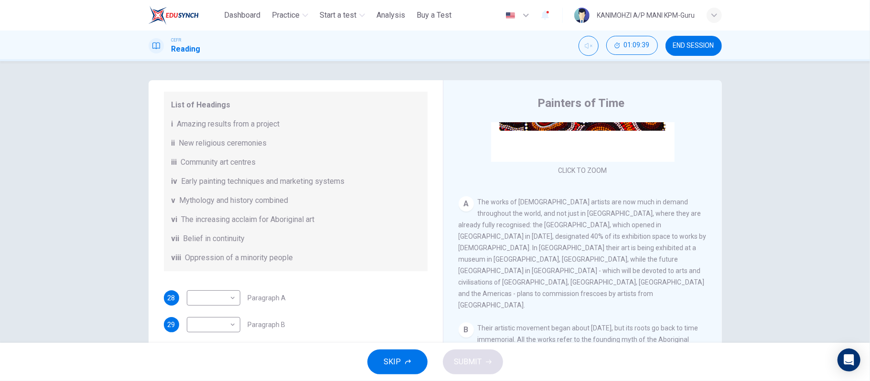
scroll to position [127, 0]
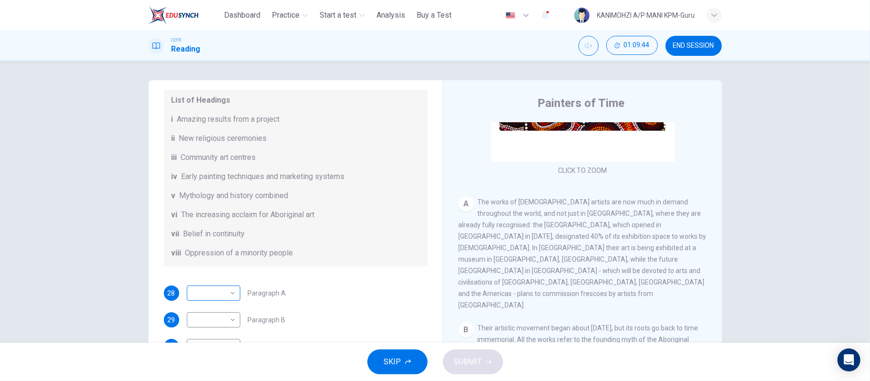
click at [217, 292] on body "This site uses cookies, as explained in our Privacy Policy . If you agree to th…" at bounding box center [435, 190] width 870 height 381
click at [200, 337] on li "vi" at bounding box center [211, 335] width 54 height 15
type input "**"
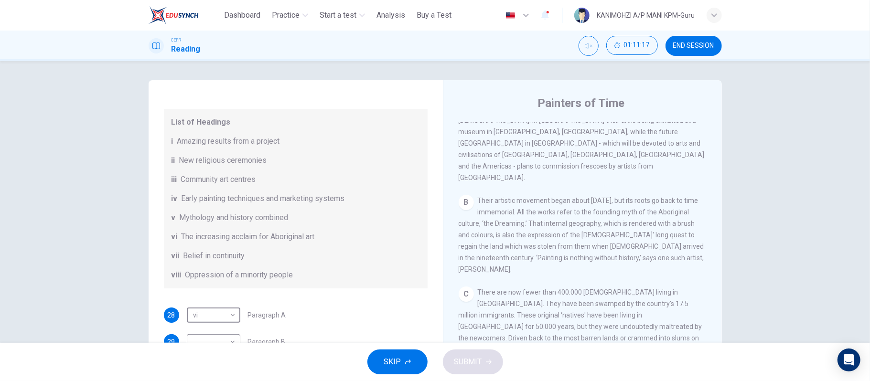
scroll to position [169, 0]
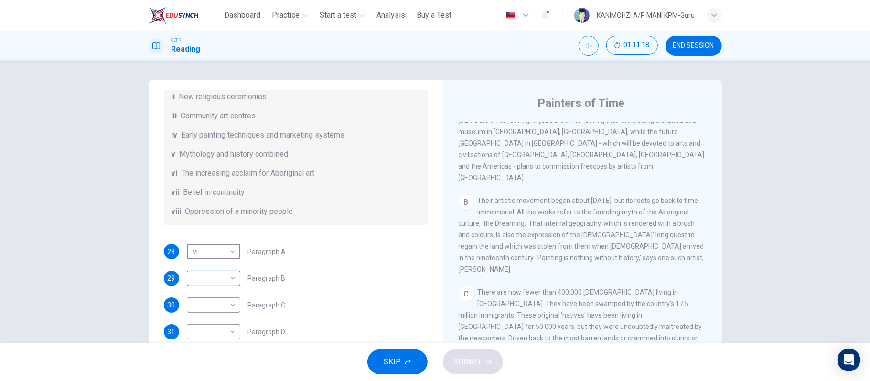
click at [201, 276] on body "This site uses cookies, as explained in our Privacy Policy . If you agree to th…" at bounding box center [435, 190] width 870 height 381
click at [205, 335] on li "vi" at bounding box center [211, 335] width 54 height 15
type input "**"
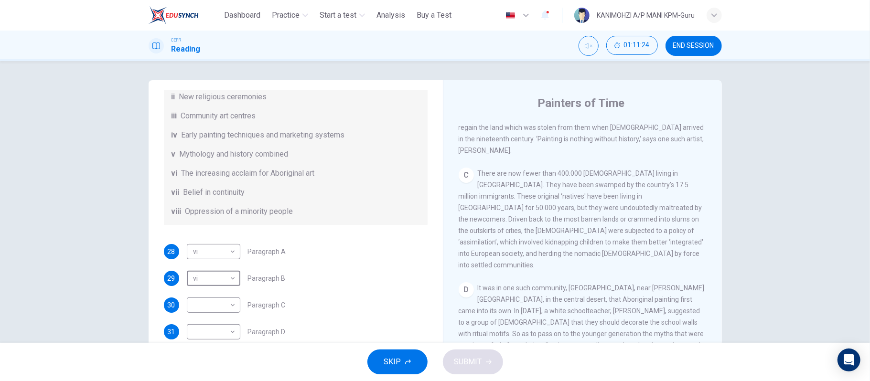
scroll to position [382, 0]
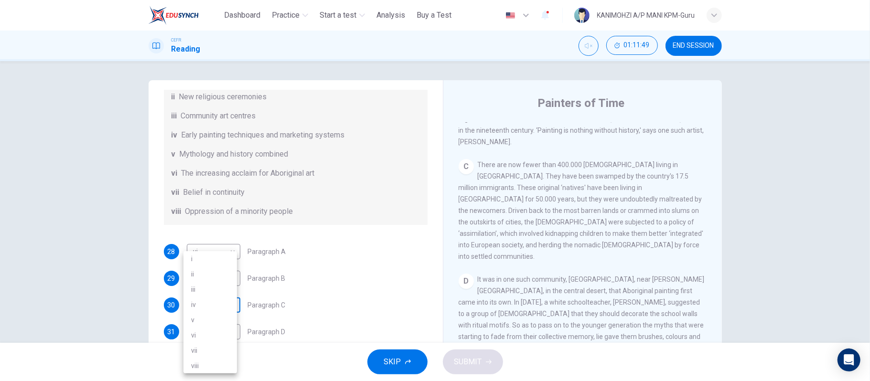
click at [201, 308] on body "This site uses cookies, as explained in our Privacy Policy . If you agree to th…" at bounding box center [435, 190] width 870 height 381
click at [209, 324] on li "v" at bounding box center [211, 320] width 54 height 15
type input "*"
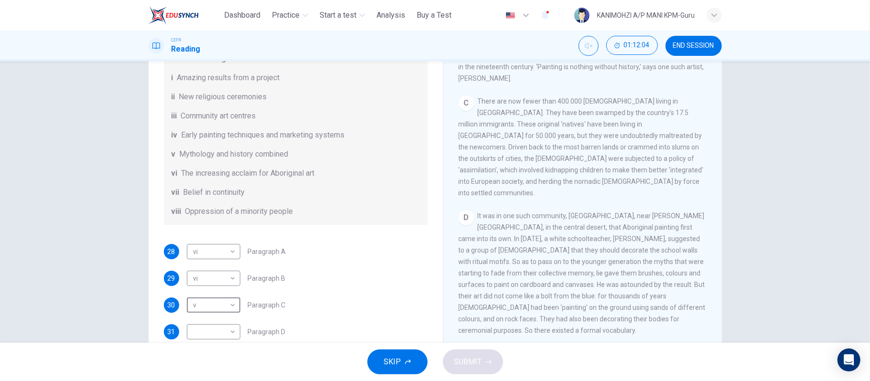
scroll to position [169, 0]
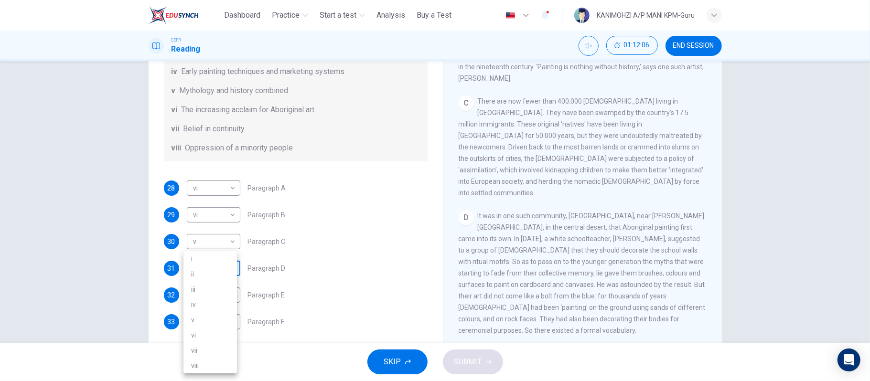
click at [224, 263] on body "This site uses cookies, as explained in our Privacy Policy . If you agree to th…" at bounding box center [435, 190] width 870 height 381
click at [205, 305] on li "iv" at bounding box center [211, 304] width 54 height 15
type input "**"
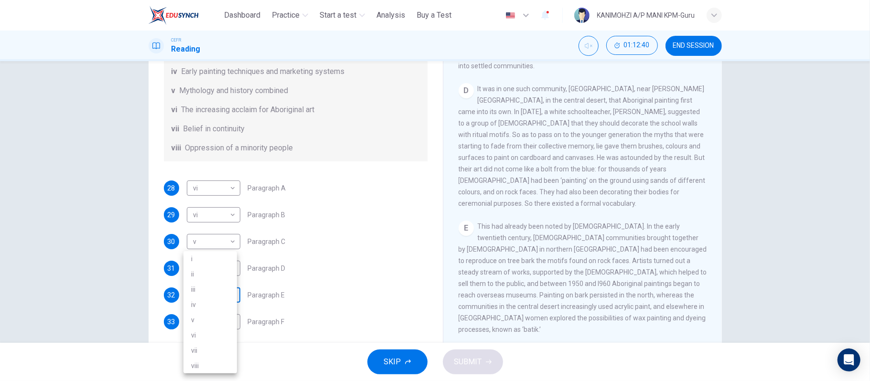
click at [201, 297] on body "This site uses cookies, as explained in our Privacy Policy . If you agree to th…" at bounding box center [435, 190] width 870 height 381
click at [196, 262] on li "i" at bounding box center [211, 258] width 54 height 15
type input "*"
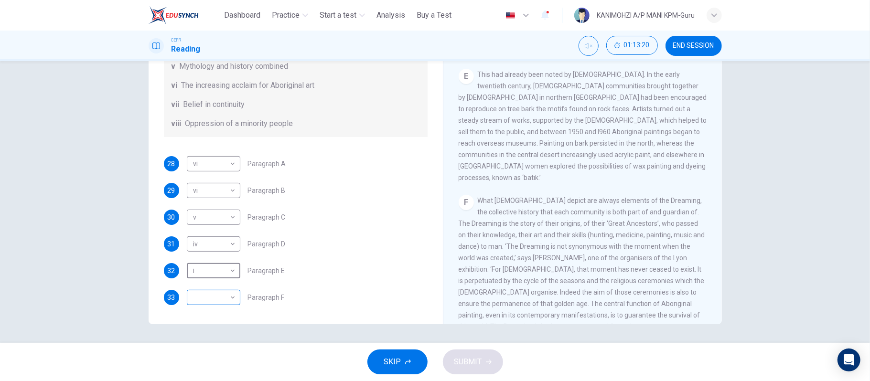
click at [201, 293] on body "This site uses cookies, as explained in our Privacy Policy . If you agree to th…" at bounding box center [435, 190] width 870 height 381
click at [201, 288] on li "iii" at bounding box center [211, 289] width 54 height 15
type input "***"
click at [481, 354] on button "SUBMIT" at bounding box center [473, 362] width 60 height 25
click at [475, 356] on span "SUBMIT" at bounding box center [468, 362] width 28 height 13
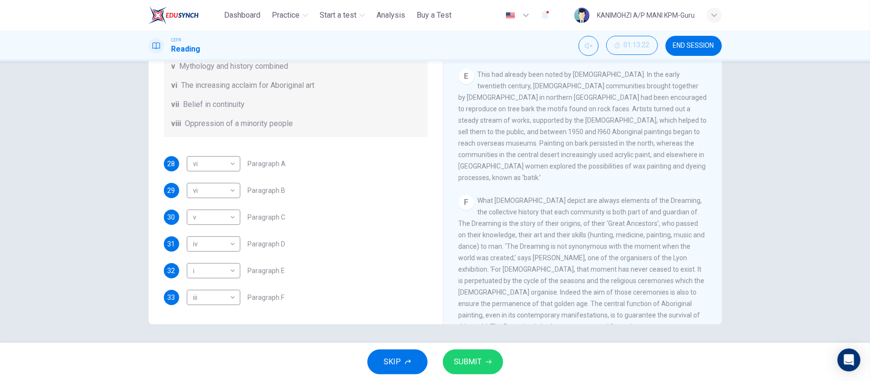
click at [464, 365] on span "SUBMIT" at bounding box center [468, 362] width 28 height 13
click at [466, 357] on span "SUBMIT" at bounding box center [468, 362] width 28 height 13
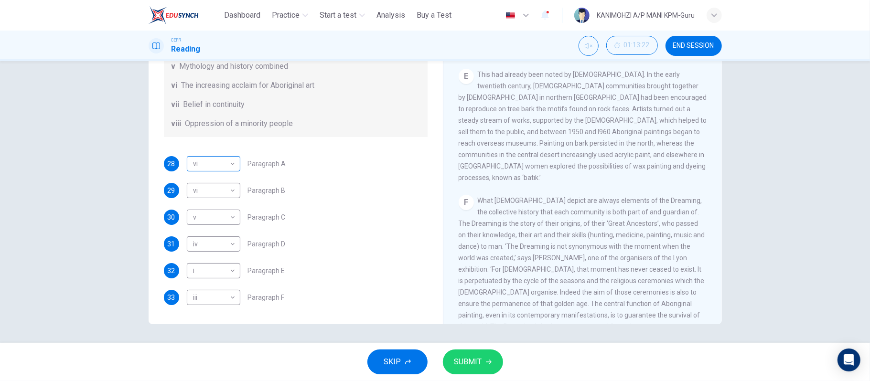
click at [215, 161] on body "This site uses cookies, as explained in our Privacy Policy . If you agree to th…" at bounding box center [435, 190] width 870 height 381
click at [204, 251] on li "vi" at bounding box center [211, 255] width 54 height 15
click at [223, 189] on body "This site uses cookies, as explained in our Privacy Policy . If you agree to th…" at bounding box center [435, 190] width 870 height 381
click at [297, 266] on div at bounding box center [435, 190] width 870 height 381
click at [482, 368] on button "SUBMIT" at bounding box center [473, 362] width 60 height 25
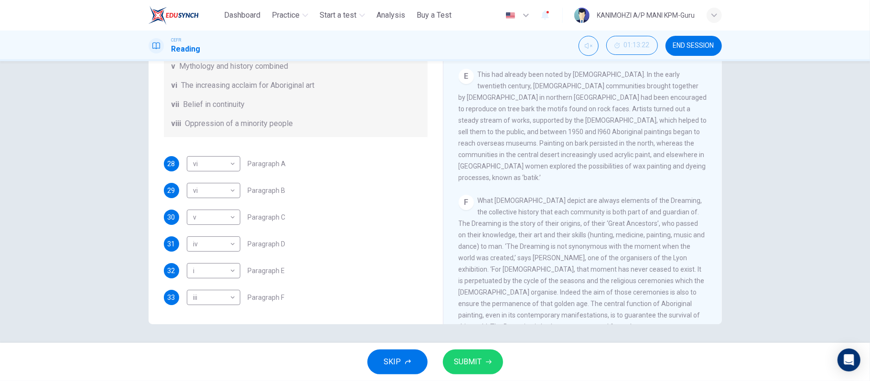
click at [383, 364] on button "SKIP" at bounding box center [398, 362] width 60 height 25
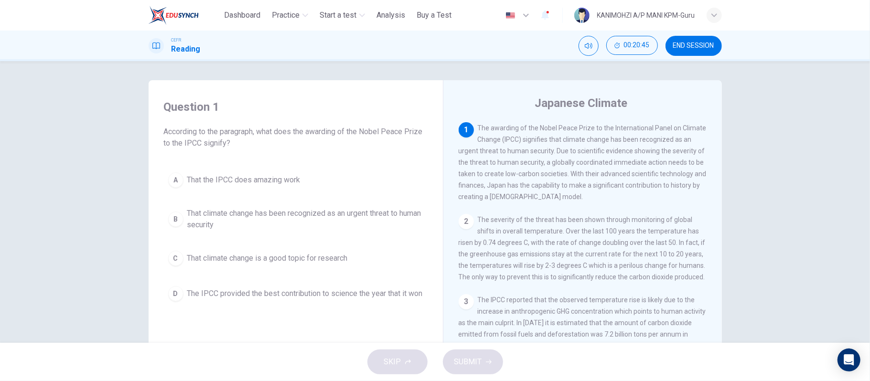
click at [254, 234] on button "B That climate change has been recognized as an urgent threat to human security" at bounding box center [296, 220] width 264 height 32
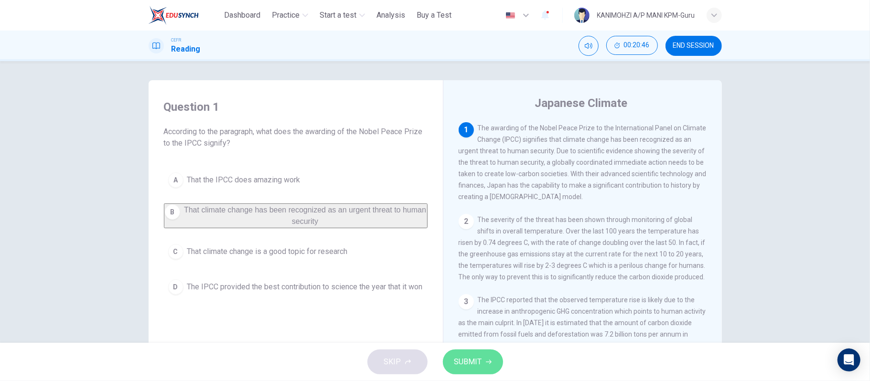
click at [469, 360] on span "SUBMIT" at bounding box center [468, 362] width 28 height 13
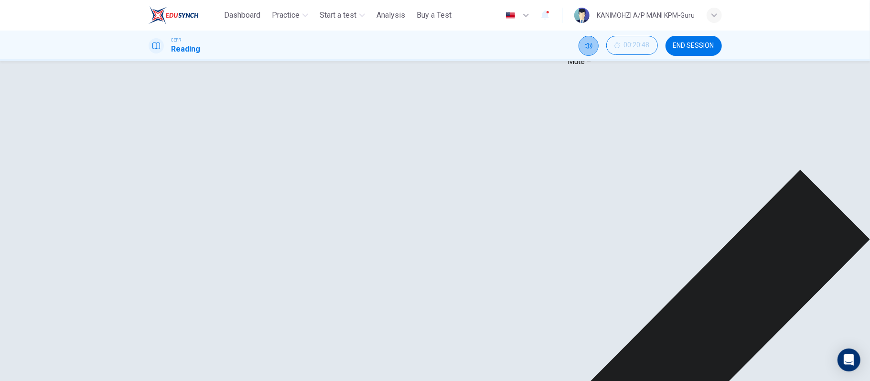
click at [579, 48] on button "Mute" at bounding box center [589, 46] width 20 height 20
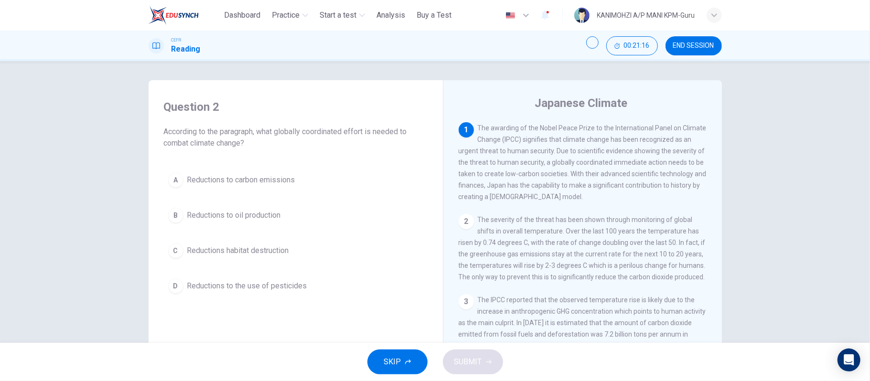
click at [284, 189] on button "A Reductions to carbon emissions" at bounding box center [296, 180] width 264 height 24
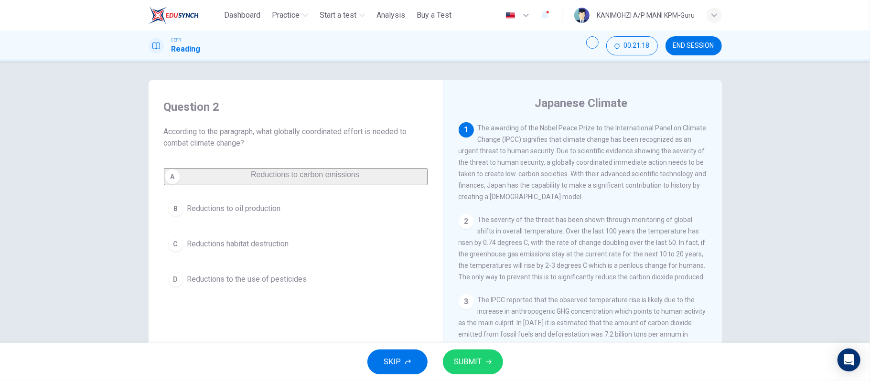
click at [488, 358] on button "SUBMIT" at bounding box center [473, 362] width 60 height 25
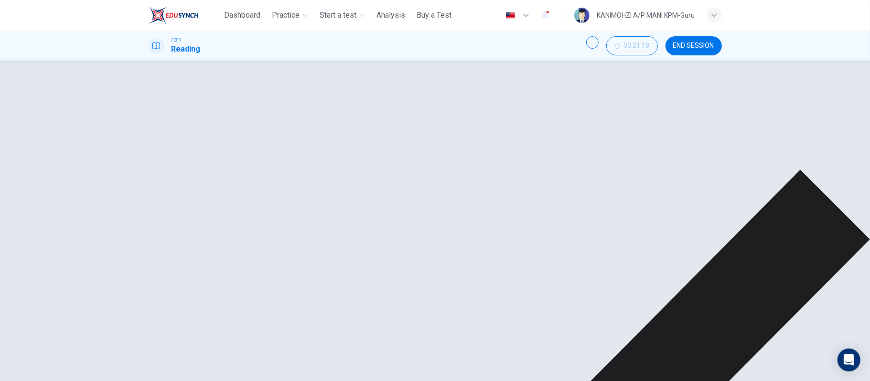
click at [620, 220] on div "1 The awarding of the Nobel Peace Prize to the International Panel on Climate C…" at bounding box center [589, 267] width 261 height 290
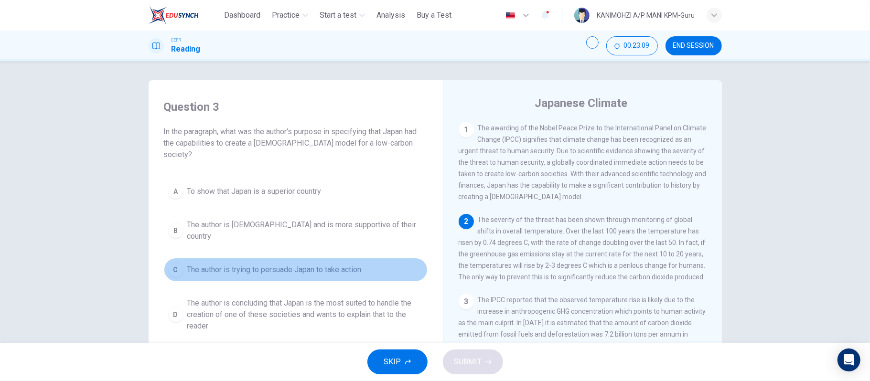
click at [292, 264] on span "The author is trying to persuade Japan to take action" at bounding box center [274, 269] width 174 height 11
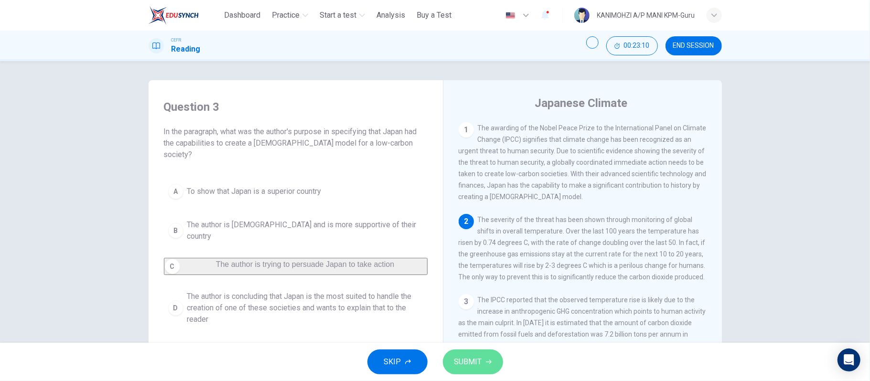
click at [481, 367] on span "SUBMIT" at bounding box center [468, 362] width 28 height 13
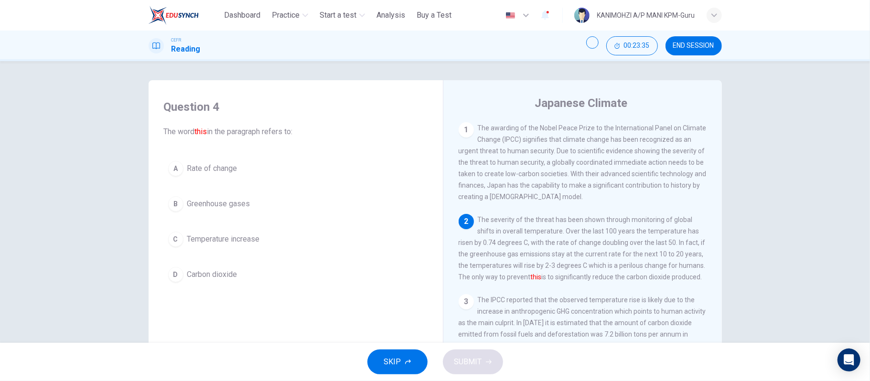
click at [241, 207] on span "Greenhouse gases" at bounding box center [218, 203] width 63 height 11
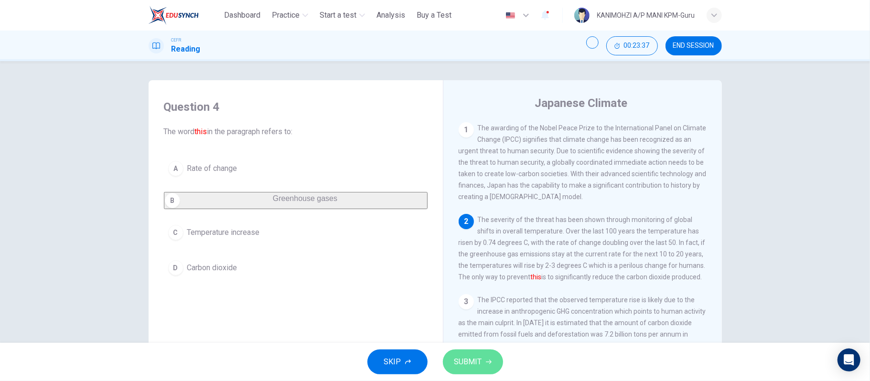
click at [468, 354] on button "SUBMIT" at bounding box center [473, 362] width 60 height 25
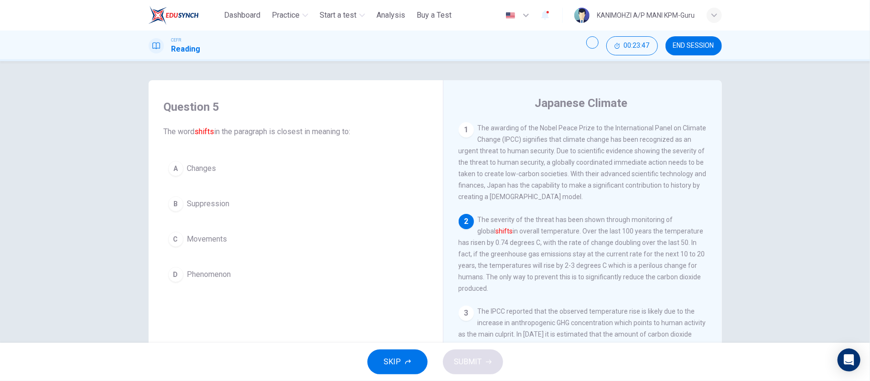
click at [213, 230] on button "C Movements" at bounding box center [296, 239] width 264 height 24
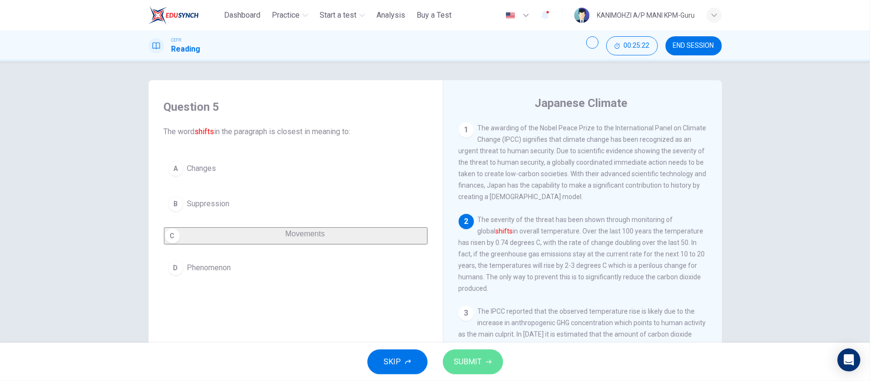
click at [447, 368] on button "SUBMIT" at bounding box center [473, 362] width 60 height 25
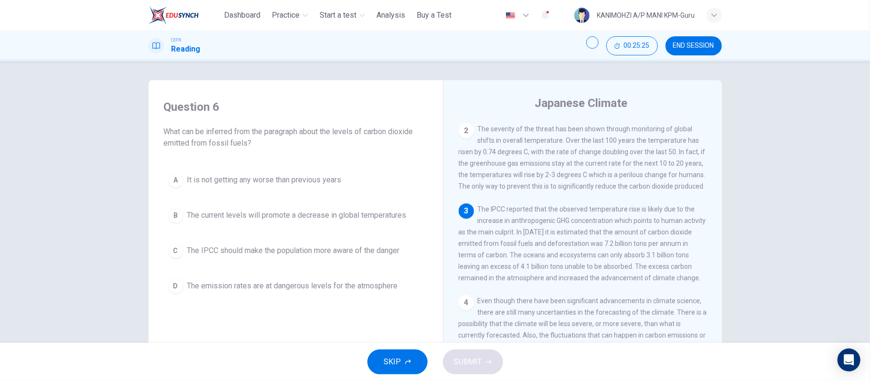
scroll to position [96, 0]
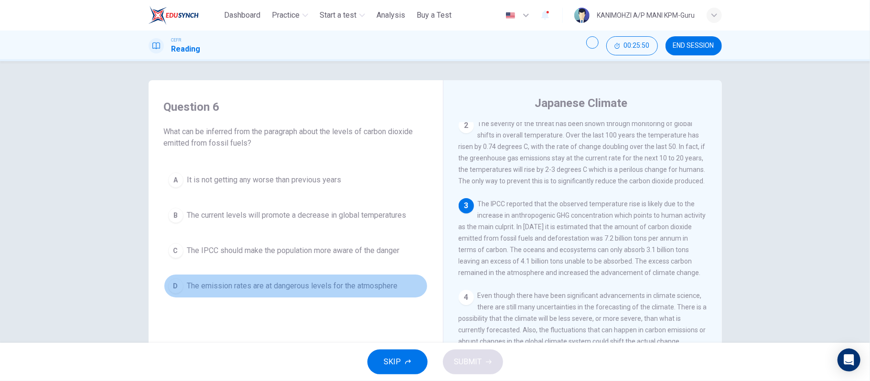
click at [275, 295] on button "D The emission rates are at dangerous levels for the atmosphere" at bounding box center [296, 286] width 264 height 24
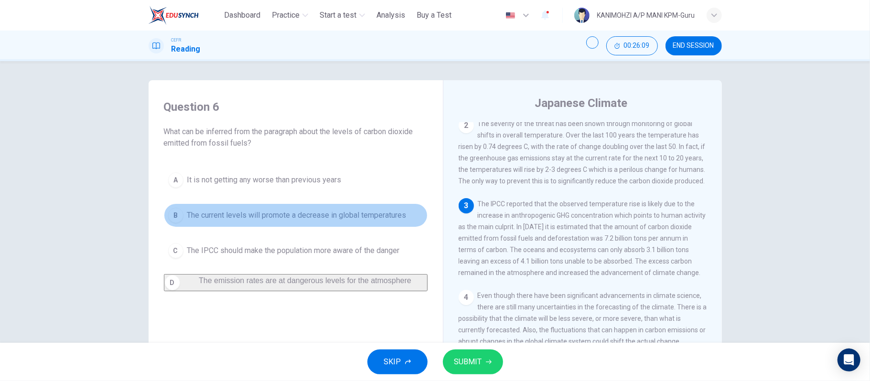
click at [266, 225] on button "B The current levels will promote a decrease in global temperatures" at bounding box center [296, 216] width 264 height 24
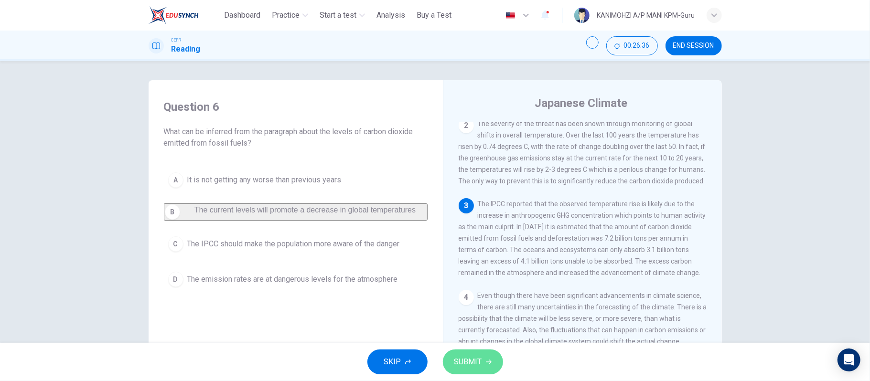
click at [462, 362] on span "SUBMIT" at bounding box center [468, 362] width 28 height 13
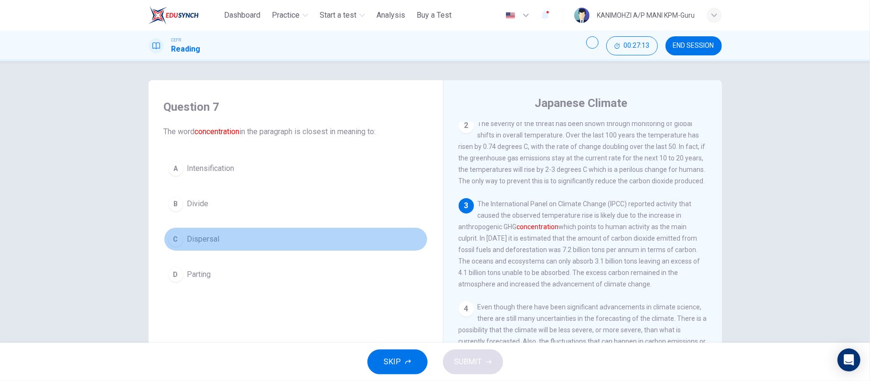
click at [203, 238] on span "Dispersal" at bounding box center [203, 239] width 32 height 11
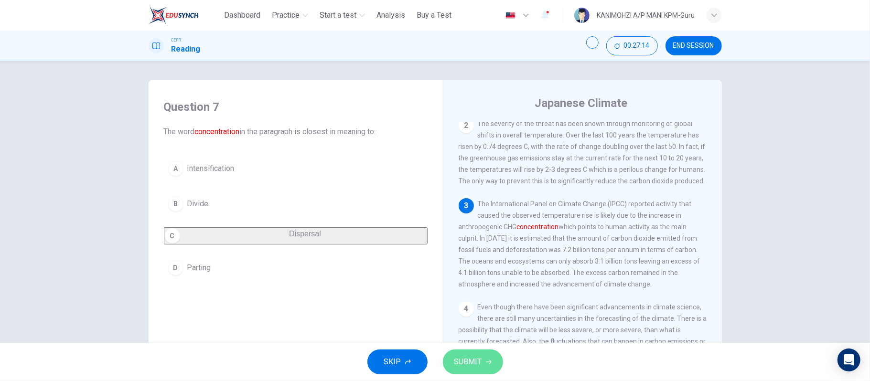
click at [465, 362] on span "SUBMIT" at bounding box center [468, 362] width 28 height 13
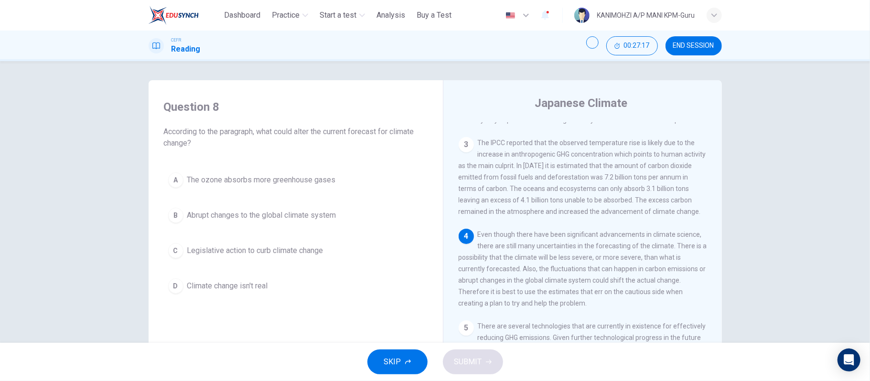
scroll to position [203, 0]
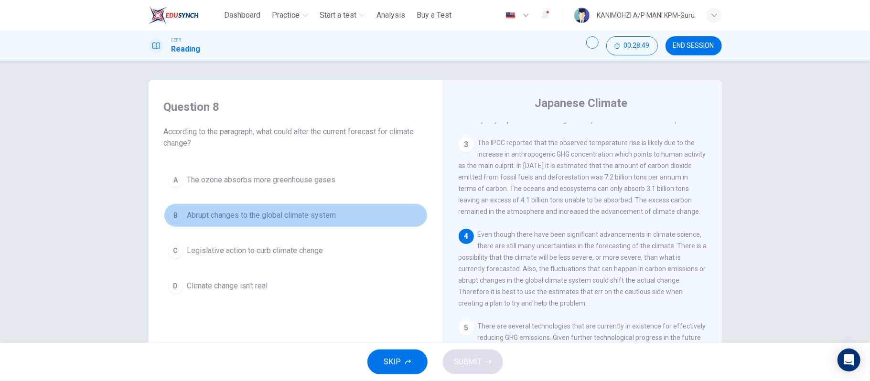
click at [322, 215] on span "Abrupt changes to the global climate system" at bounding box center [261, 215] width 149 height 11
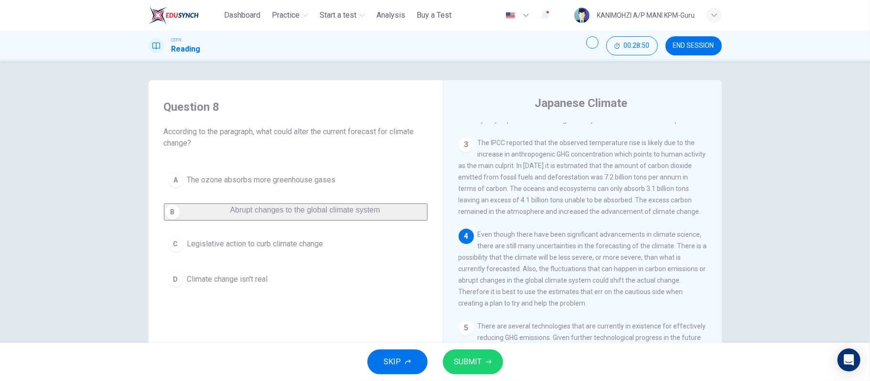
click at [471, 360] on span "SUBMIT" at bounding box center [468, 362] width 28 height 13
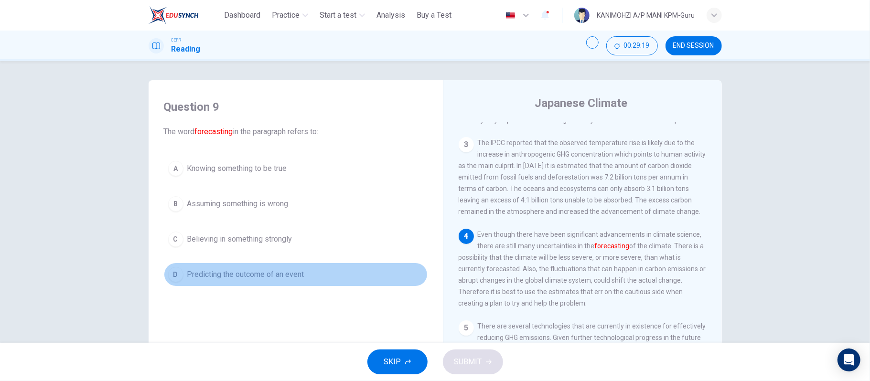
click at [216, 280] on button "D Predicting the outcome of an event" at bounding box center [296, 275] width 264 height 24
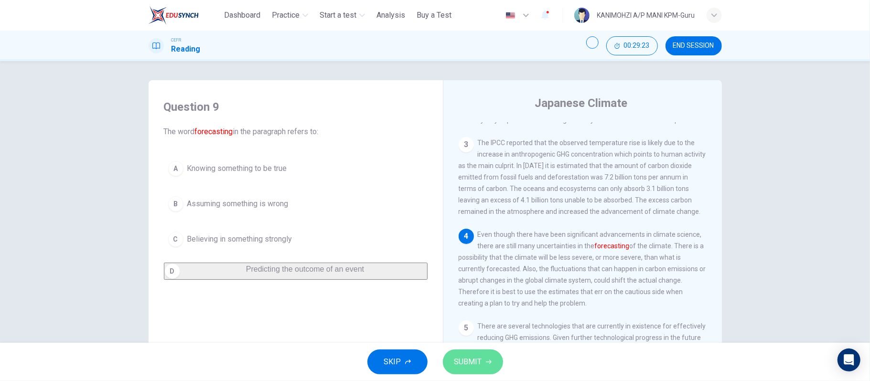
click at [457, 357] on span "SUBMIT" at bounding box center [468, 362] width 28 height 13
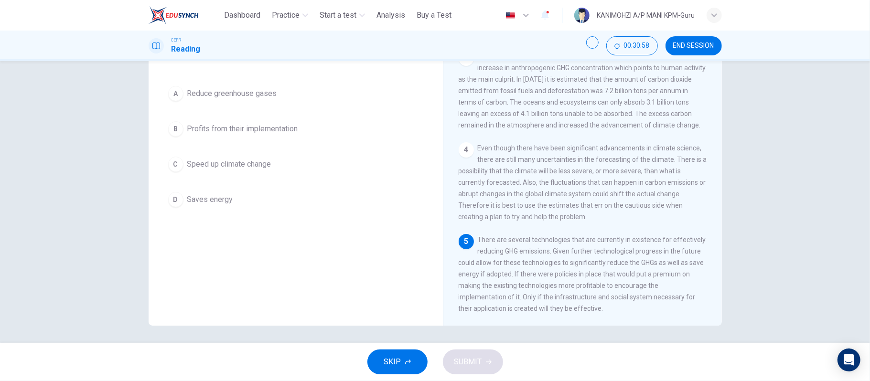
scroll to position [88, 0]
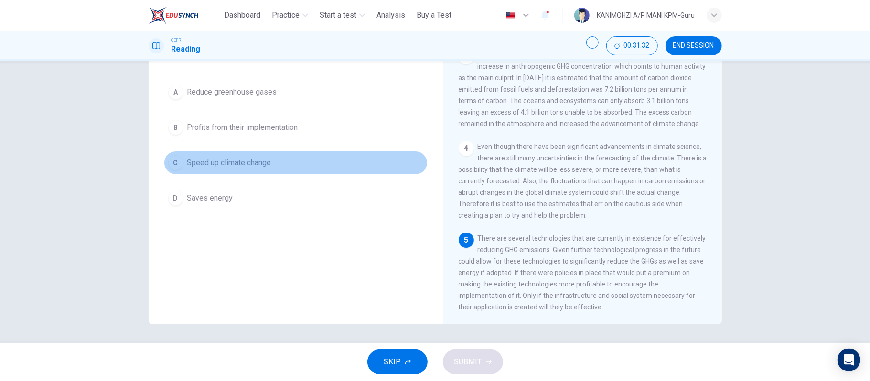
click at [209, 163] on span "Speed up climate change" at bounding box center [229, 162] width 84 height 11
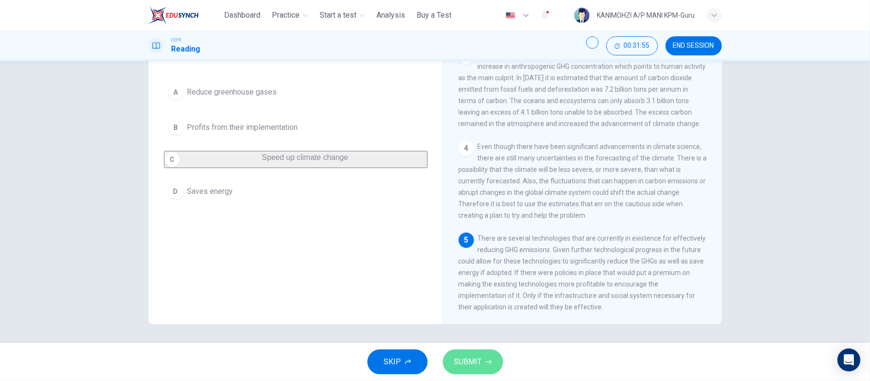
click at [465, 360] on span "SUBMIT" at bounding box center [468, 362] width 28 height 13
